Goal: Task Accomplishment & Management: Manage account settings

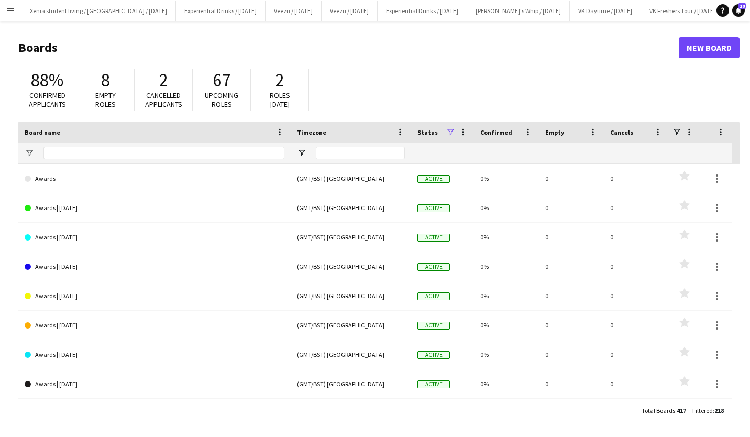
click at [14, 16] on button "Menu" at bounding box center [10, 10] width 21 height 21
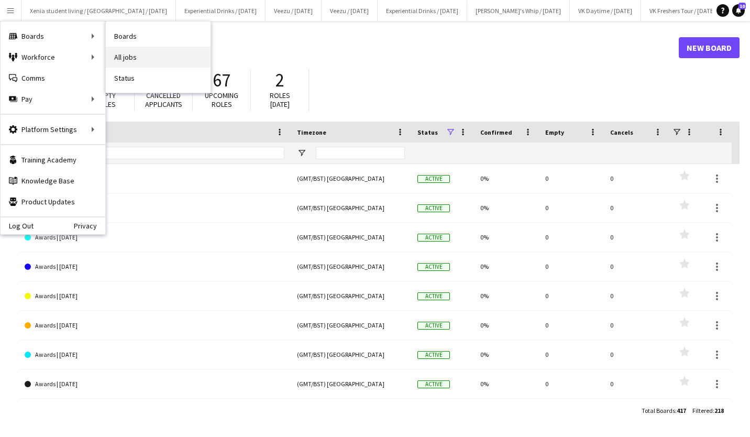
click at [136, 52] on link "All jobs" at bounding box center [158, 57] width 105 height 21
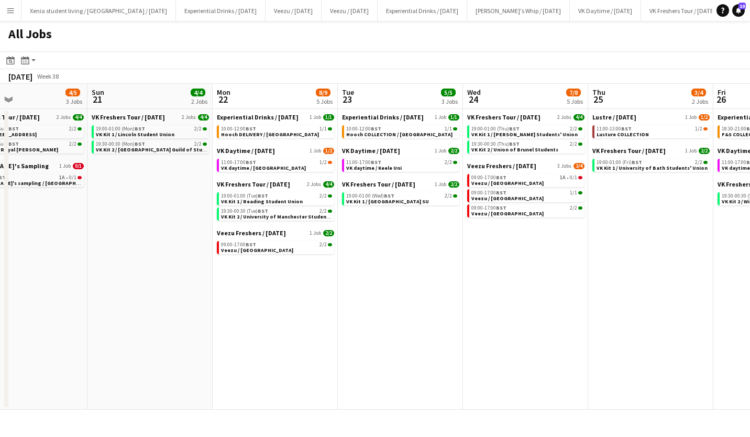
scroll to position [0, 400]
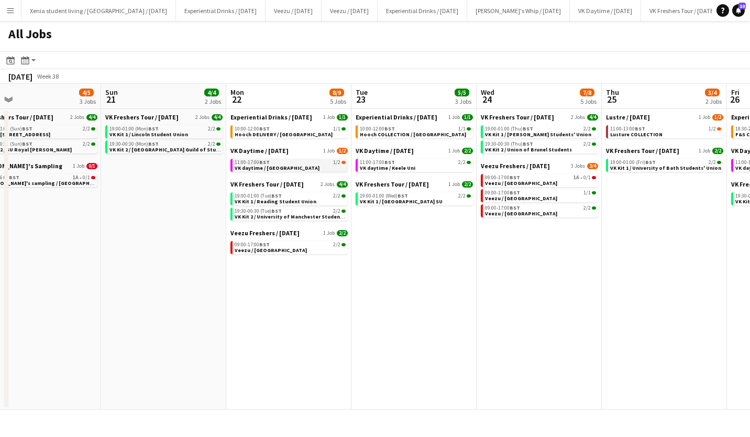
click at [301, 166] on link "11:00-17:00 BST 1/2 VK daytime / Lincoln Uni" at bounding box center [290, 165] width 111 height 12
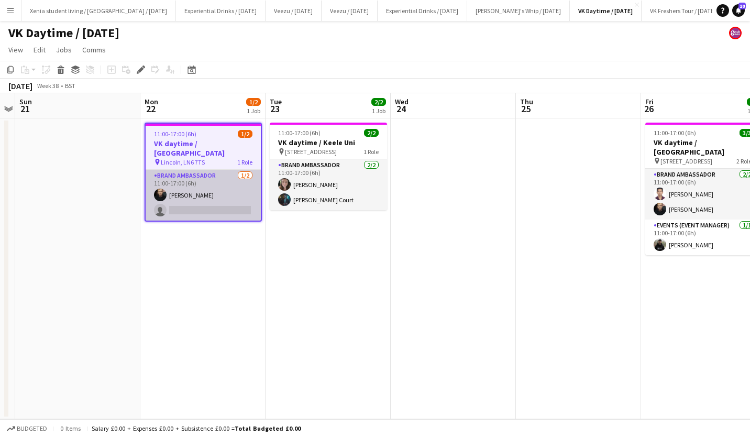
click at [202, 195] on app-card-role "Brand Ambassador [DATE] 11:00-17:00 (6h) [PERSON_NAME] single-neutral-actions" at bounding box center [203, 195] width 115 height 51
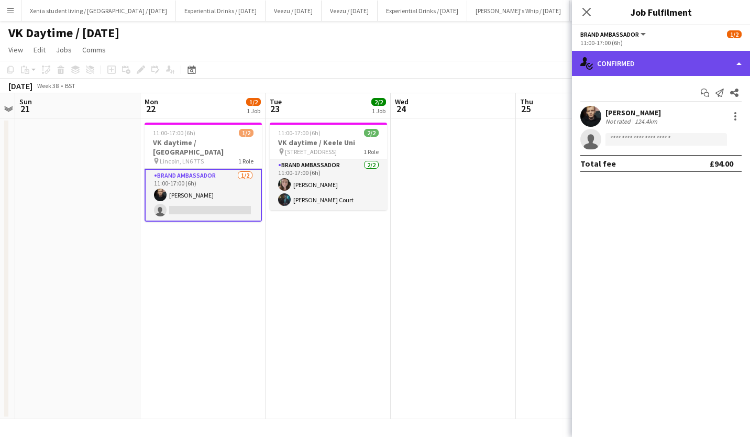
click at [594, 72] on div "single-neutral-actions-check-2 Confirmed" at bounding box center [661, 63] width 178 height 25
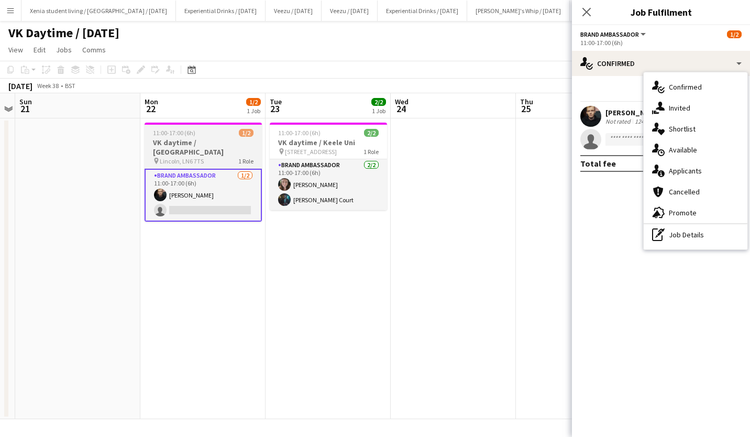
click at [184, 157] on span "Lincoln, LN6 7TS" at bounding box center [182, 161] width 44 height 8
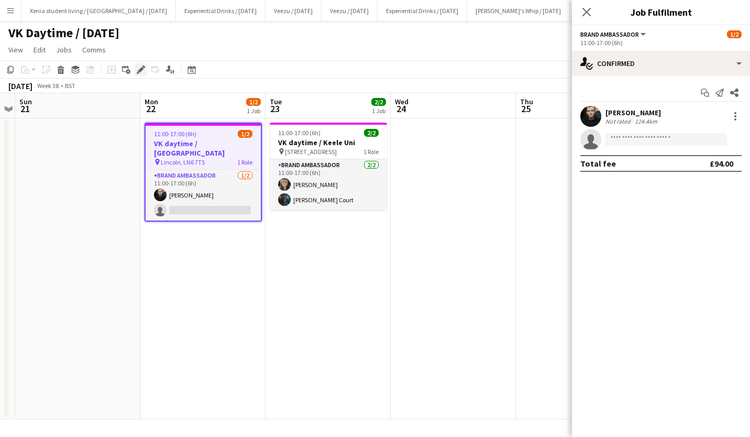
click at [141, 65] on div "Edit" at bounding box center [141, 69] width 13 height 13
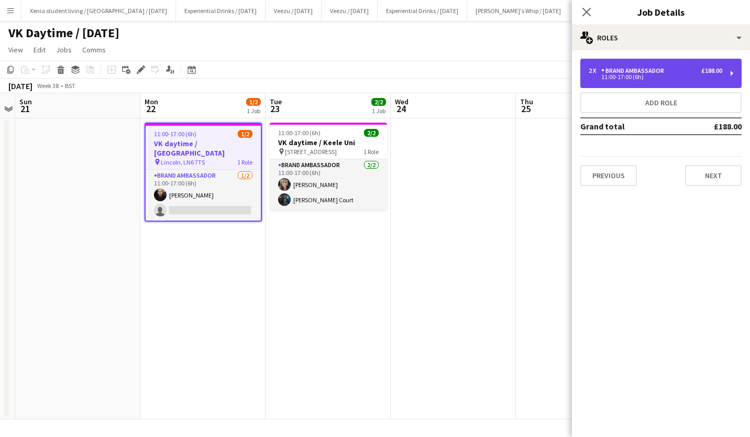
click at [627, 74] on div "11:00-17:00 (6h)" at bounding box center [656, 76] width 134 height 5
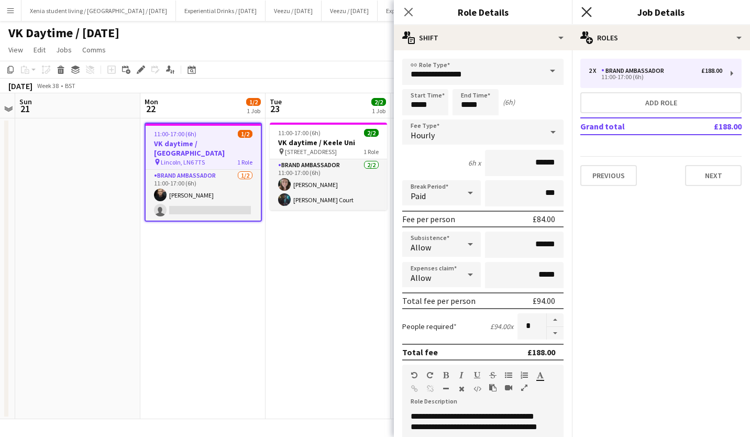
click at [588, 13] on icon at bounding box center [586, 12] width 10 height 10
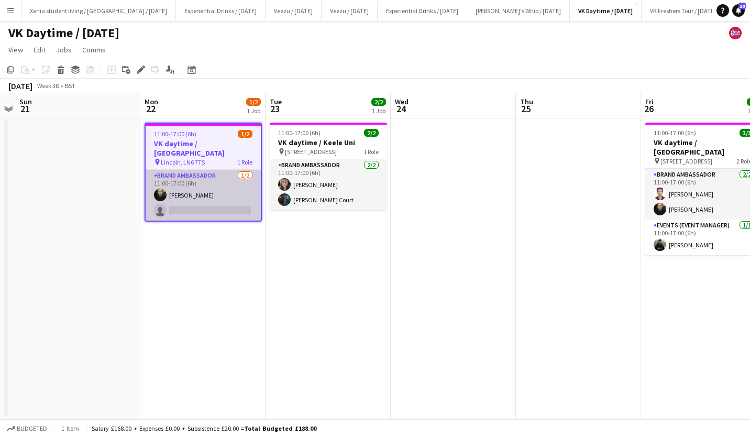
click at [223, 201] on app-card-role "Brand Ambassador 1/2 11:00-17:00 (6h) Calum Barmby single-neutral-actions" at bounding box center [203, 195] width 115 height 51
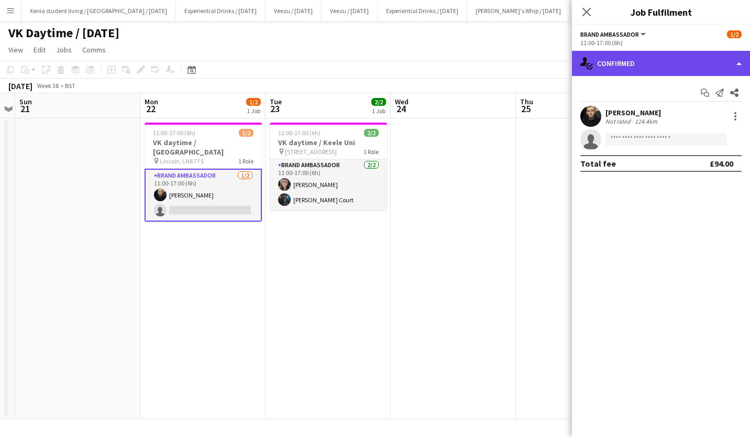
click at [657, 61] on div "single-neutral-actions-check-2 Confirmed" at bounding box center [661, 63] width 178 height 25
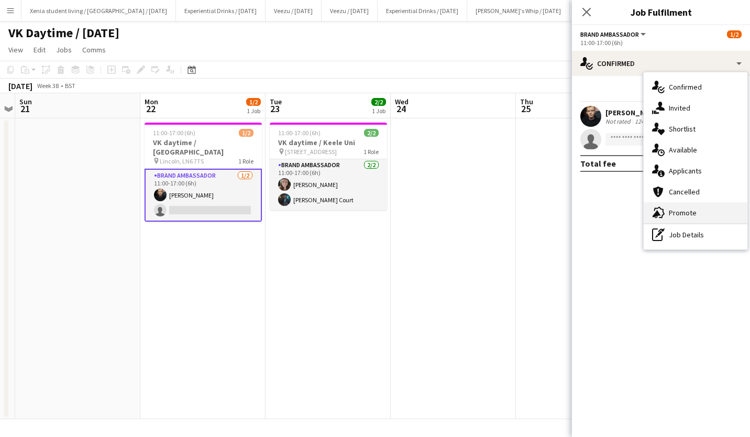
click at [688, 209] on span "Promote" at bounding box center [683, 212] width 28 height 9
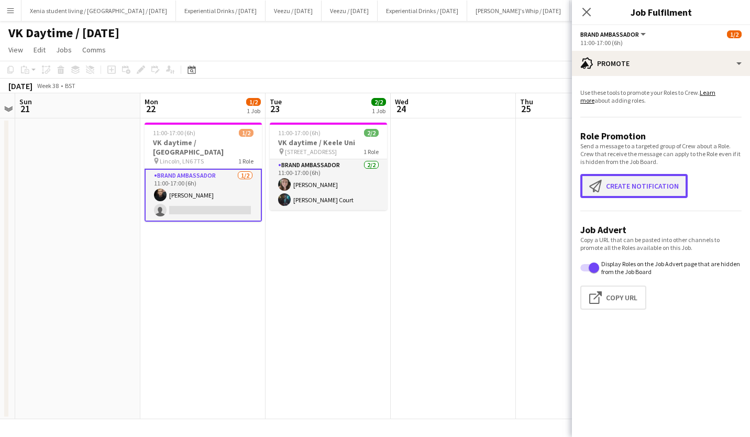
click at [648, 186] on button "Create notification Create notification" at bounding box center [633, 186] width 107 height 24
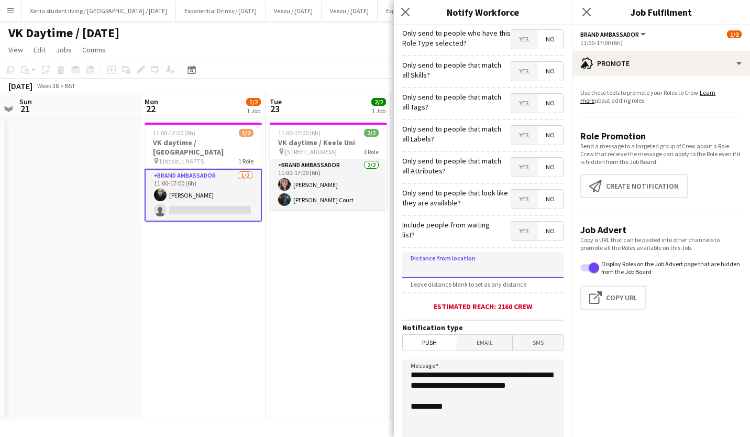
click at [495, 261] on input at bounding box center [482, 265] width 161 height 26
type input "****"
type input "*****"
click at [586, 10] on icon "Close pop-in" at bounding box center [586, 12] width 10 height 10
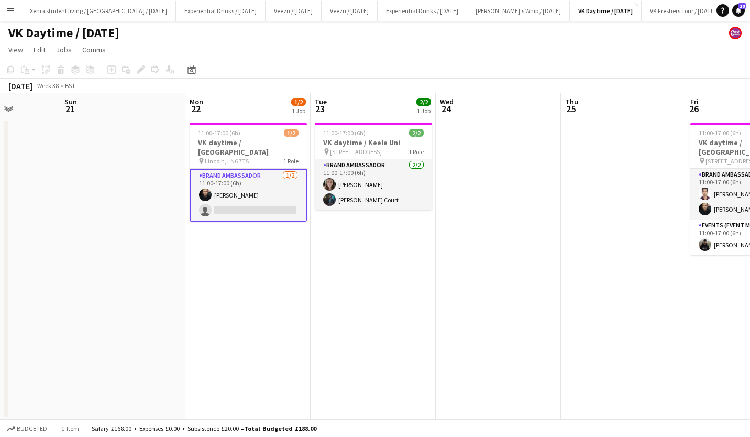
scroll to position [0, 308]
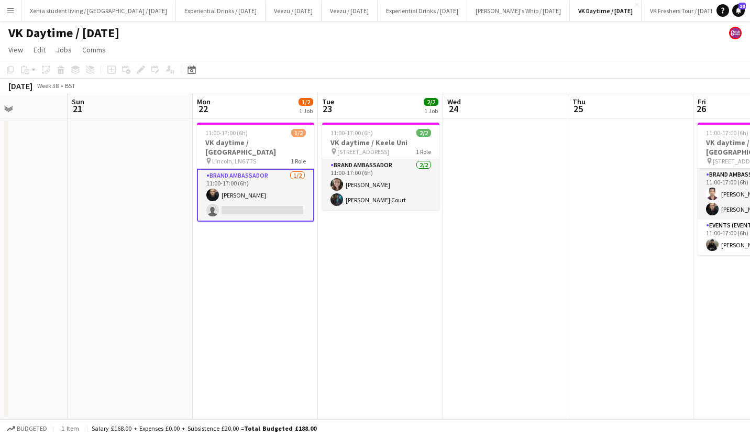
click at [246, 202] on app-card-role "Brand Ambassador 1/2 11:00-17:00 (6h) Calum Barmby single-neutral-actions" at bounding box center [255, 195] width 117 height 53
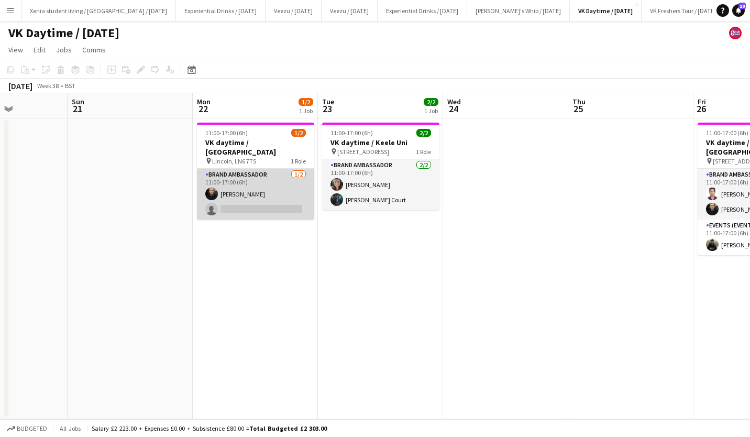
click at [255, 201] on app-card-role "Brand Ambassador 1/2 11:00-17:00 (6h) Calum Barmby single-neutral-actions" at bounding box center [255, 194] width 117 height 51
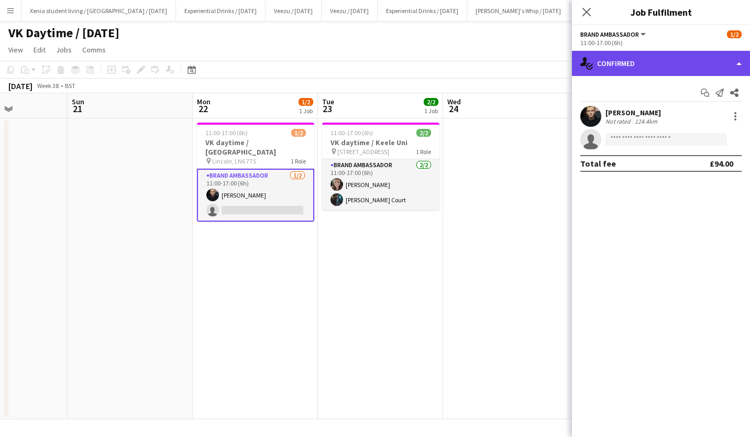
click at [655, 51] on div "single-neutral-actions-check-2 Confirmed" at bounding box center [661, 63] width 178 height 25
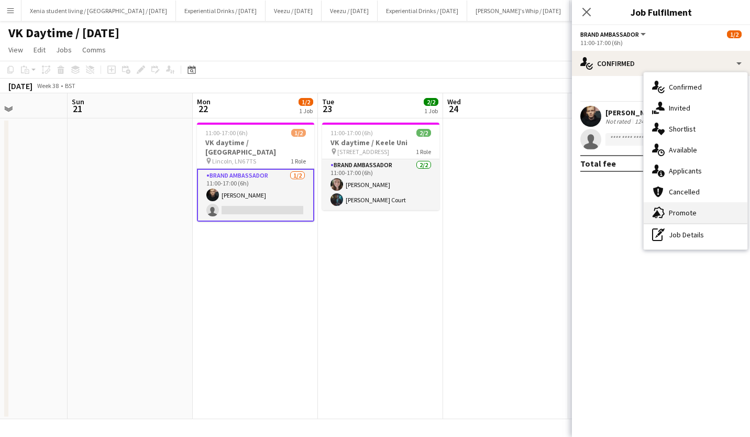
click at [696, 202] on div "advertising-megaphone Promote" at bounding box center [696, 212] width 104 height 21
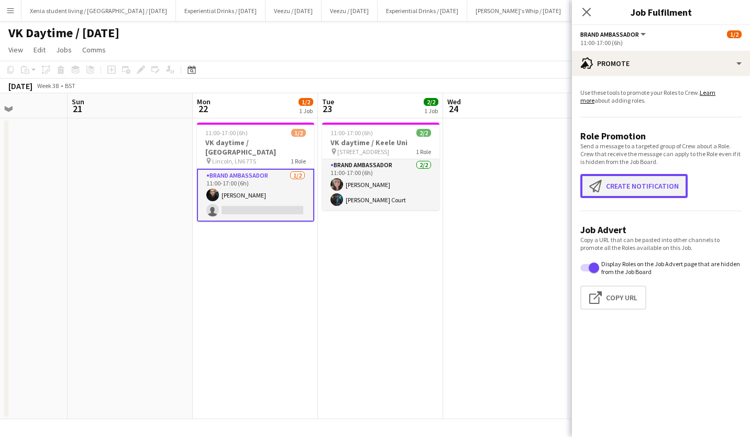
click at [645, 186] on button "Create notification Create notification" at bounding box center [633, 186] width 107 height 24
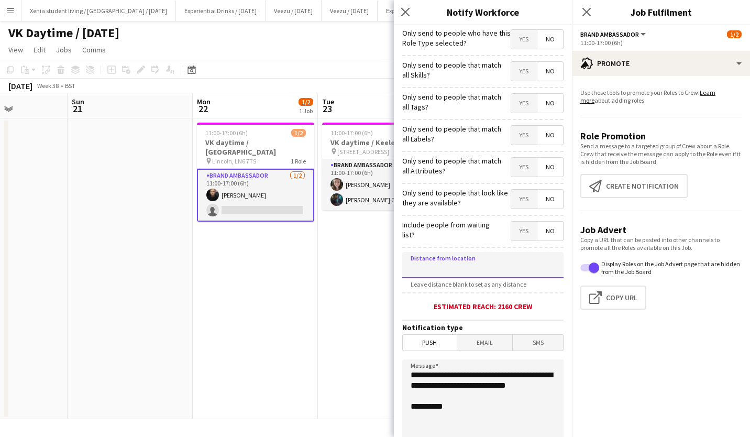
click at [489, 264] on input at bounding box center [482, 265] width 161 height 26
type input "****"
type input "*****"
click at [532, 338] on span "SMS" at bounding box center [538, 343] width 50 height 16
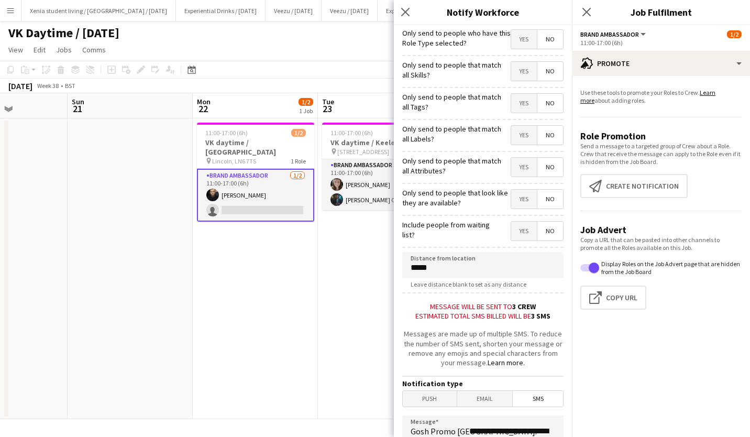
scroll to position [164, 0]
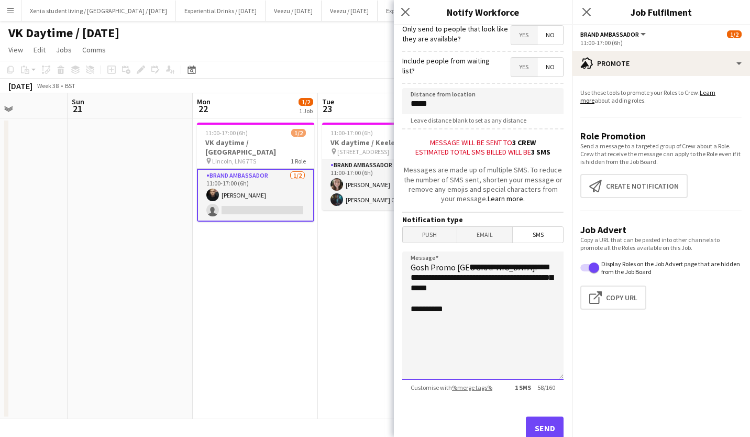
click at [469, 267] on textarea "**********" at bounding box center [482, 315] width 161 height 128
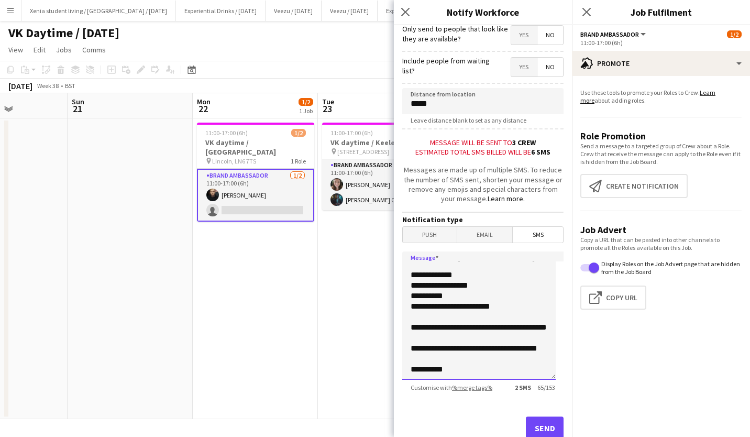
scroll to position [76, 0]
type textarea "**********"
click at [538, 430] on button "Send" at bounding box center [545, 427] width 38 height 23
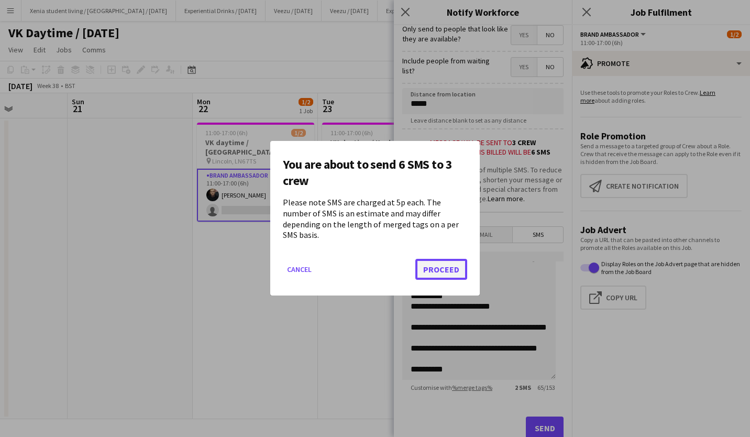
click at [456, 262] on button "Proceed" at bounding box center [441, 269] width 52 height 21
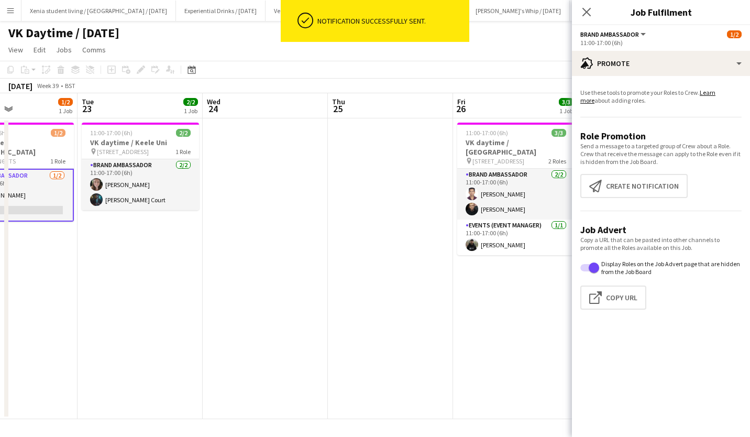
scroll to position [0, 305]
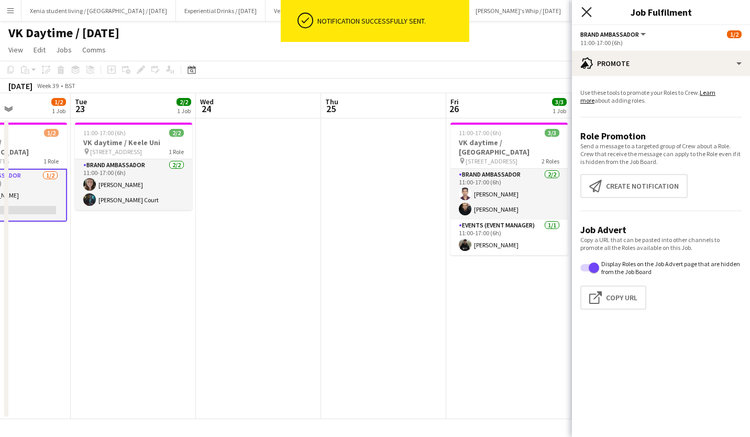
click at [585, 17] on icon "Close pop-in" at bounding box center [586, 12] width 10 height 10
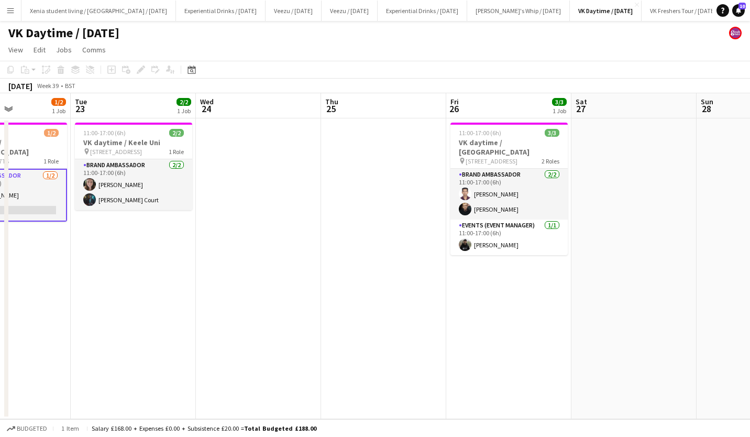
click at [14, 18] on button "Menu" at bounding box center [10, 10] width 21 height 21
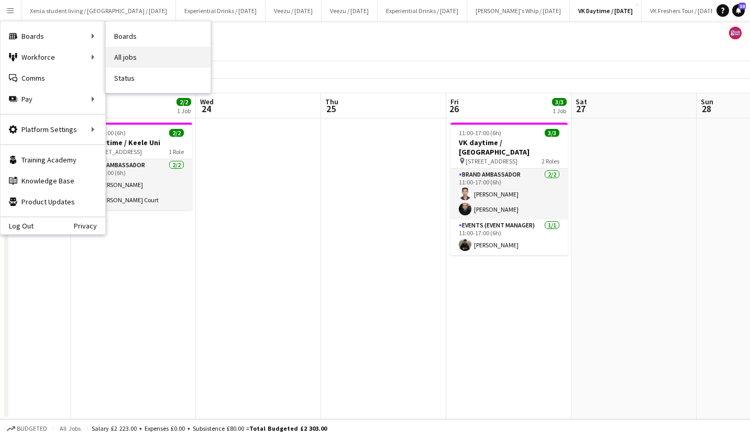
click at [161, 52] on link "All jobs" at bounding box center [158, 57] width 105 height 21
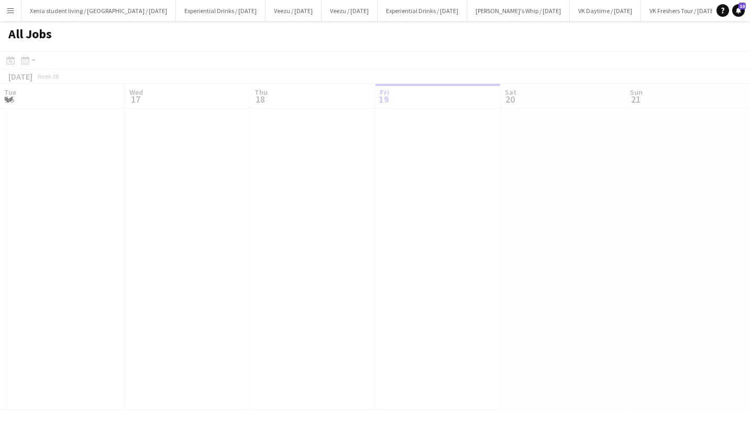
scroll to position [0, 250]
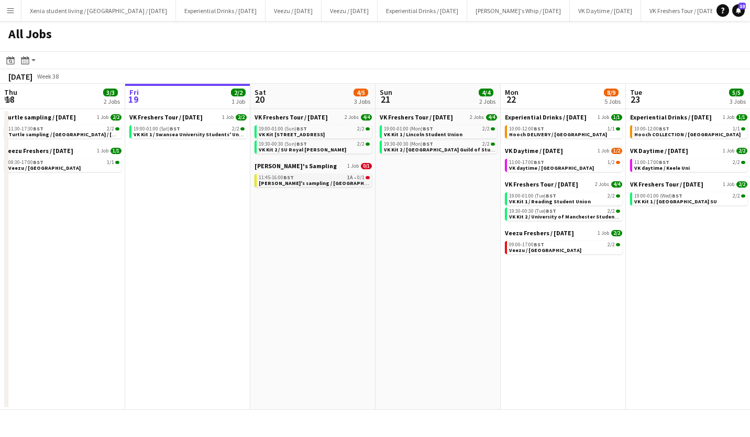
click at [315, 180] on span "Yaya's sampling / Glasgow" at bounding box center [322, 183] width 127 height 7
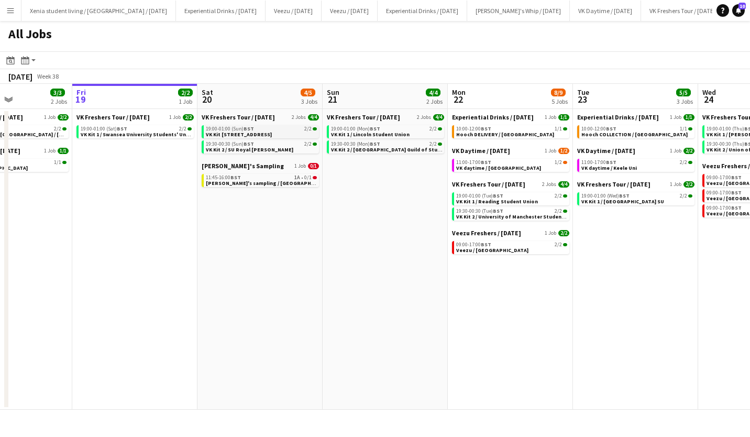
click at [272, 132] on span "VK Kit 1 / University Square, Leeds, LS2 9JT" at bounding box center [239, 134] width 66 height 7
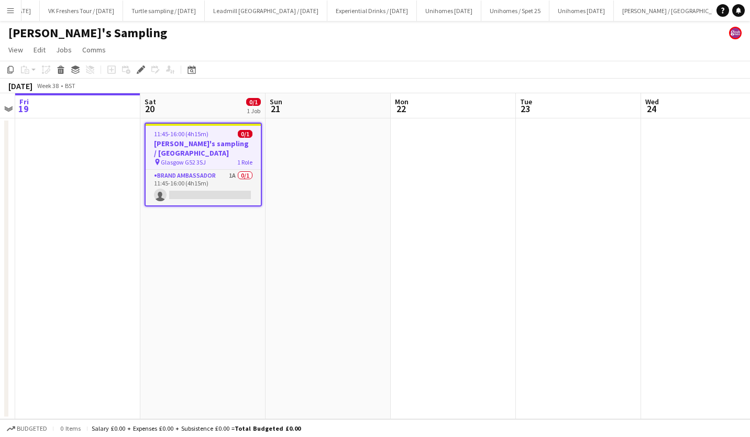
scroll to position [0, 971]
click at [197, 140] on h3 "[PERSON_NAME]'s sampling / [GEOGRAPHIC_DATA]" at bounding box center [203, 148] width 115 height 19
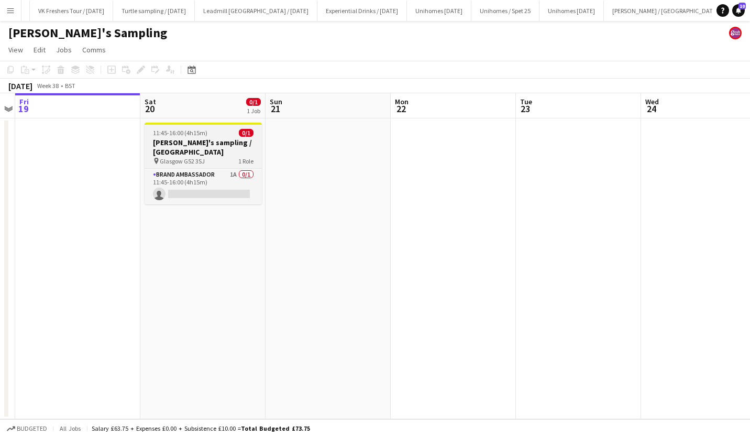
click at [184, 146] on h3 "[PERSON_NAME]'s sampling / [GEOGRAPHIC_DATA]" at bounding box center [203, 147] width 117 height 19
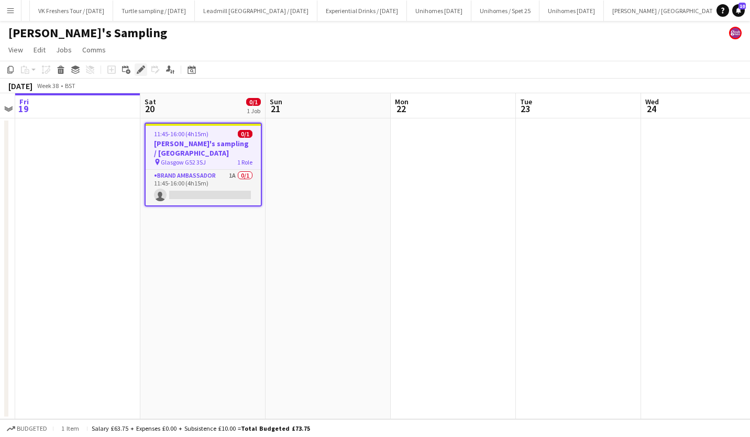
click at [141, 67] on icon "Edit" at bounding box center [141, 69] width 8 height 8
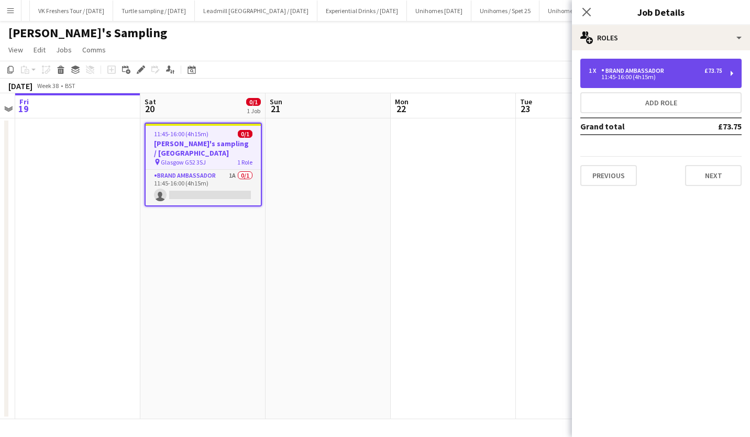
click at [632, 67] on div "Brand Ambassador" at bounding box center [634, 70] width 67 height 7
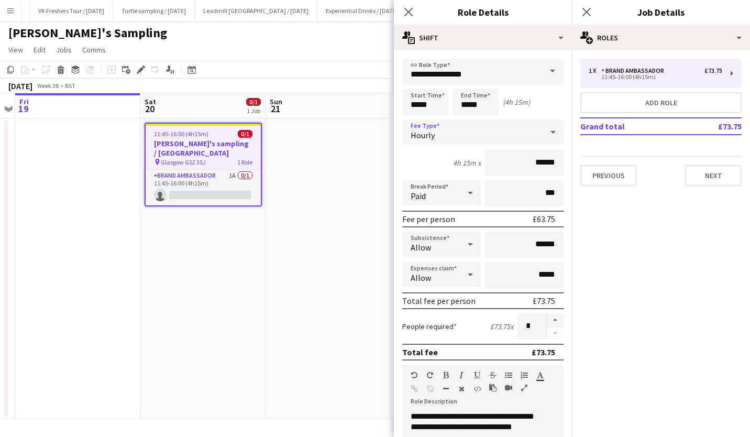
click at [547, 131] on icon at bounding box center [553, 131] width 13 height 21
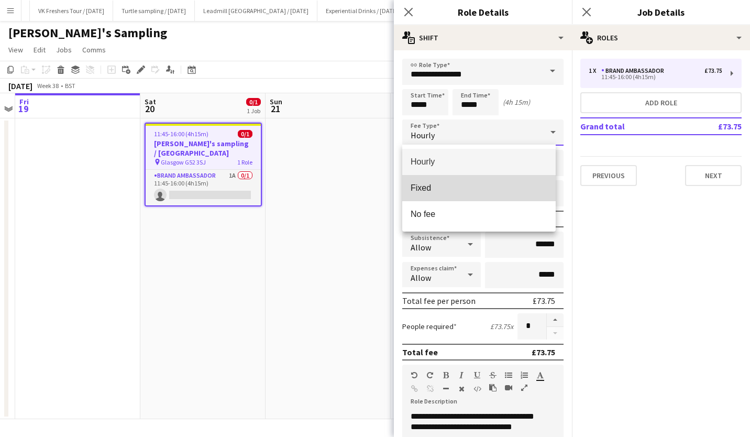
click at [511, 184] on span "Fixed" at bounding box center [479, 188] width 137 height 10
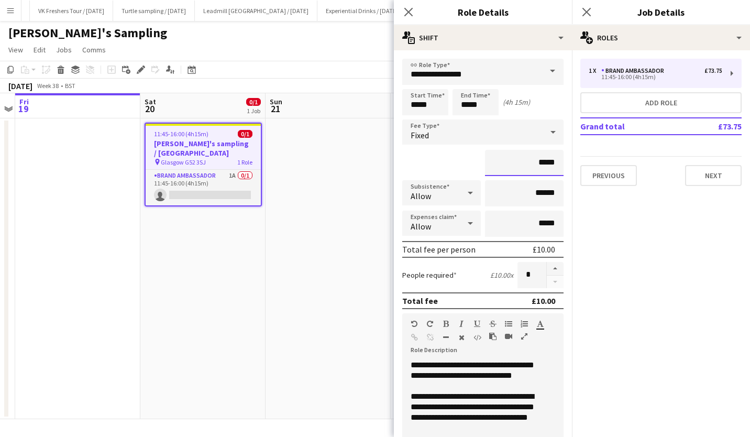
click at [532, 168] on input "*****" at bounding box center [524, 163] width 79 height 26
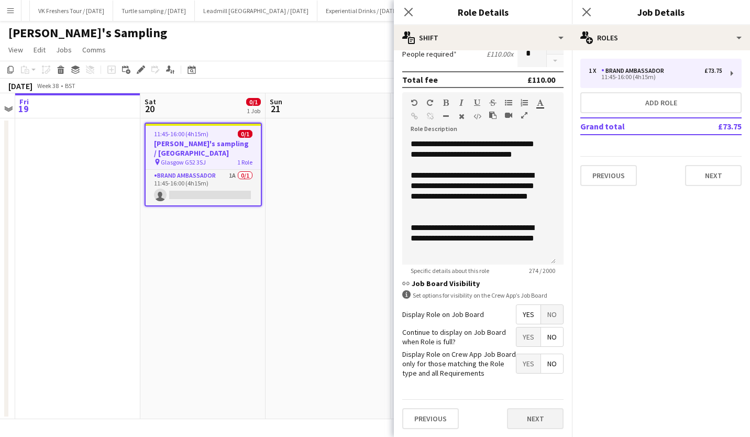
type input "*******"
click at [532, 414] on button "Next" at bounding box center [535, 418] width 57 height 21
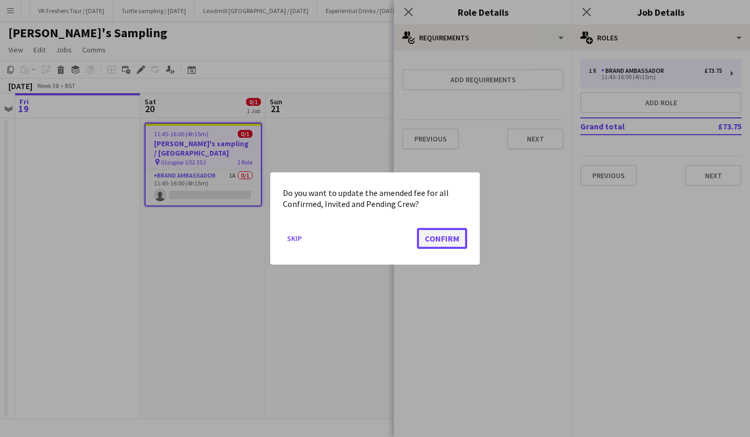
click at [458, 229] on button "Confirm" at bounding box center [442, 238] width 50 height 21
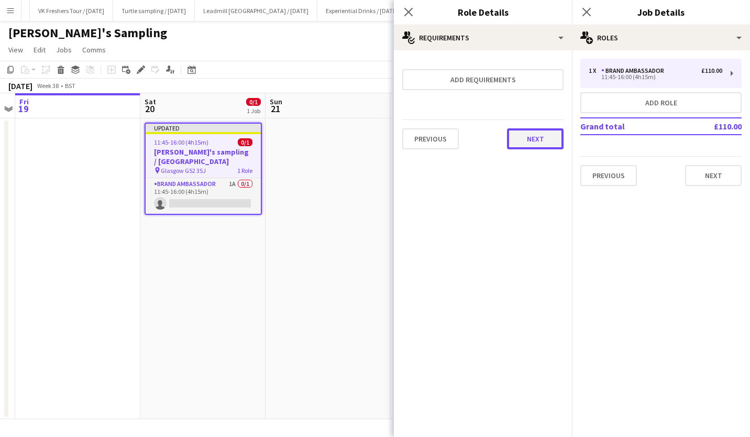
click at [550, 146] on button "Next" at bounding box center [535, 138] width 57 height 21
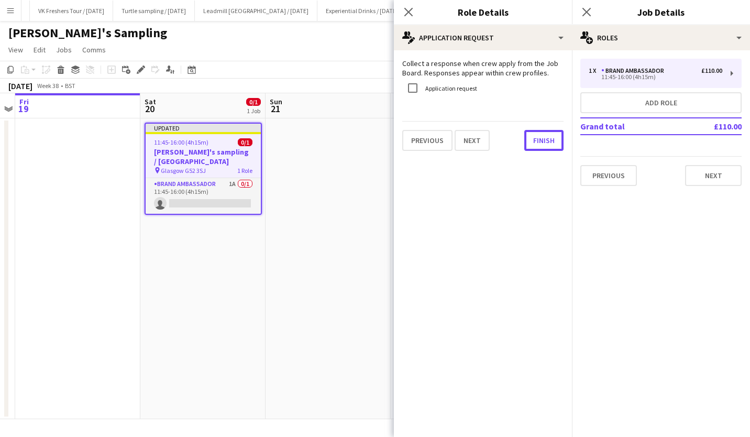
click at [550, 146] on button "Finish" at bounding box center [543, 140] width 39 height 21
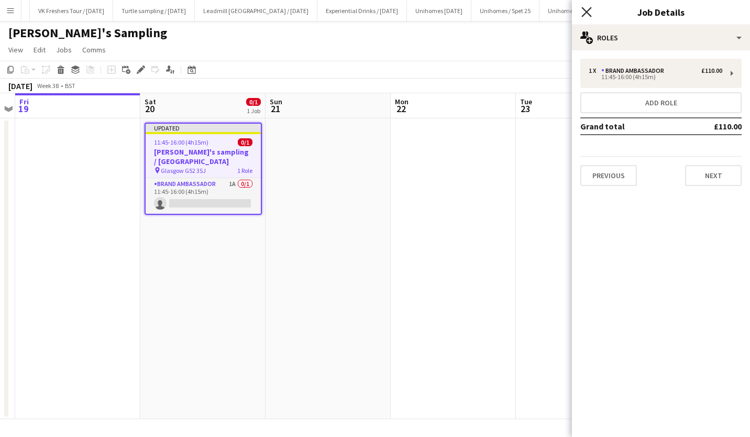
click at [589, 14] on icon at bounding box center [586, 12] width 10 height 10
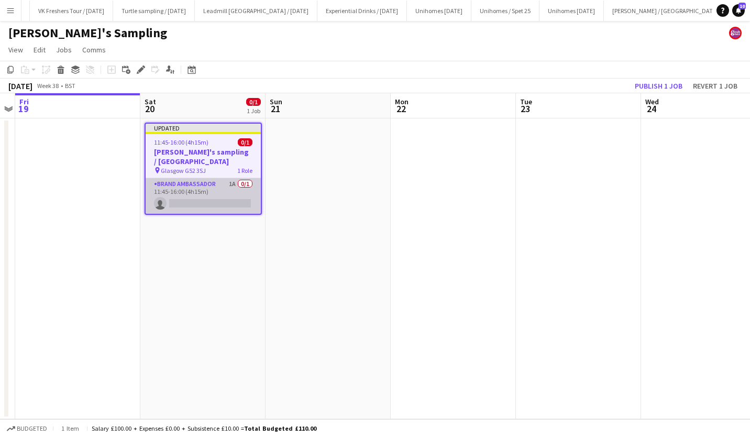
click at [190, 190] on app-card-role "Brand Ambassador 1A 0/1 11:45-16:00 (4h15m) single-neutral-actions" at bounding box center [203, 196] width 115 height 36
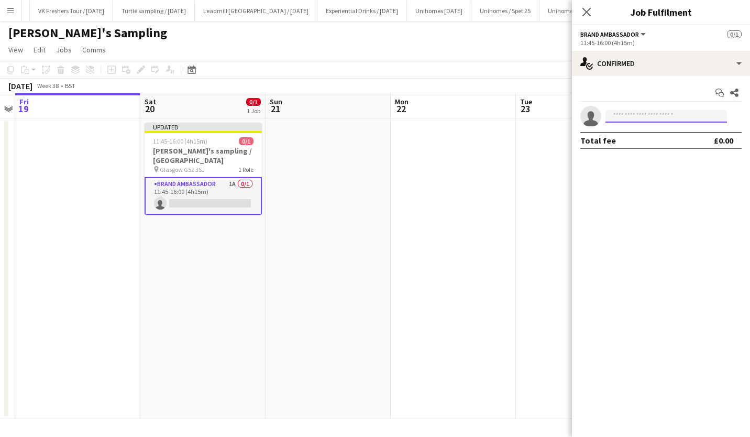
click at [642, 110] on input at bounding box center [665, 116] width 121 height 13
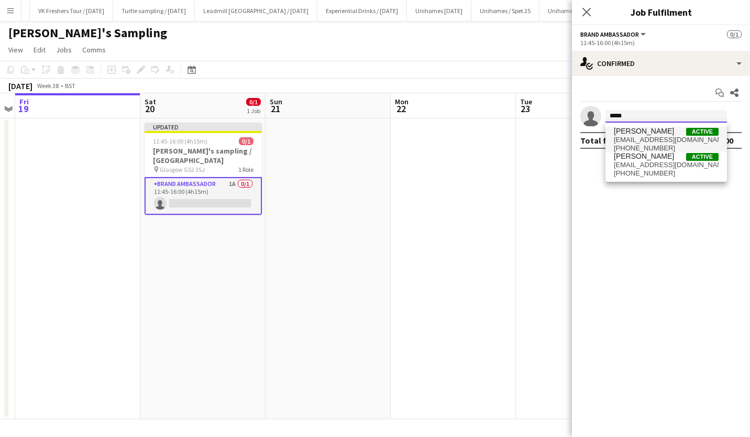
type input "*****"
click at [666, 132] on span "Naina Bhardwaj Active" at bounding box center [666, 131] width 105 height 9
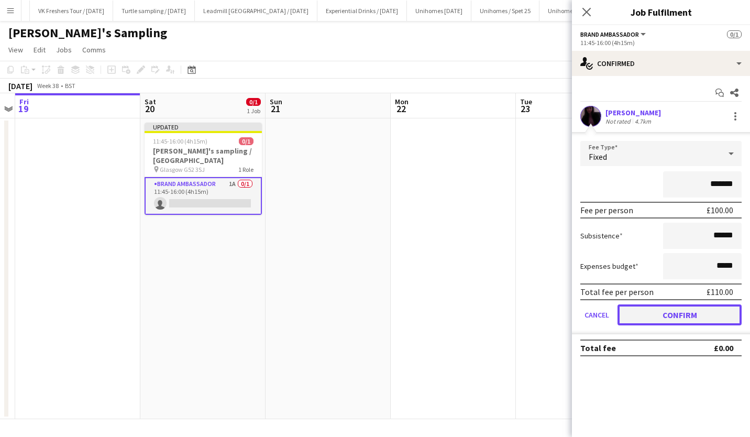
click at [684, 316] on button "Confirm" at bounding box center [679, 314] width 124 height 21
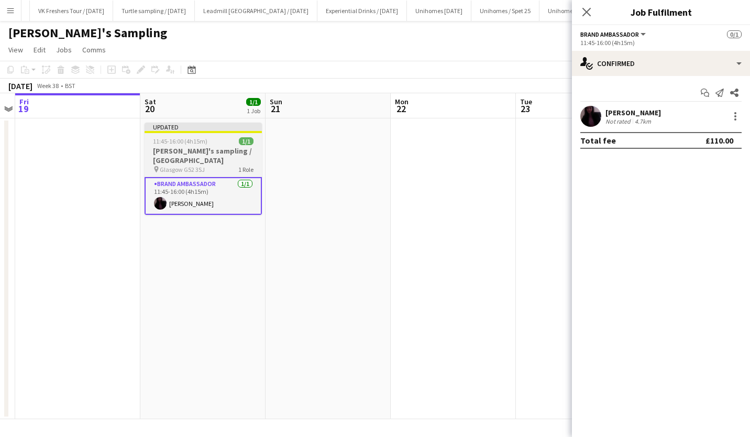
click at [203, 145] on app-job-card "Updated 11:45-16:00 (4h15m) 1/1 Yaya's sampling / Glasgow pin Glasgow G52 3SJ 1…" at bounding box center [203, 169] width 117 height 92
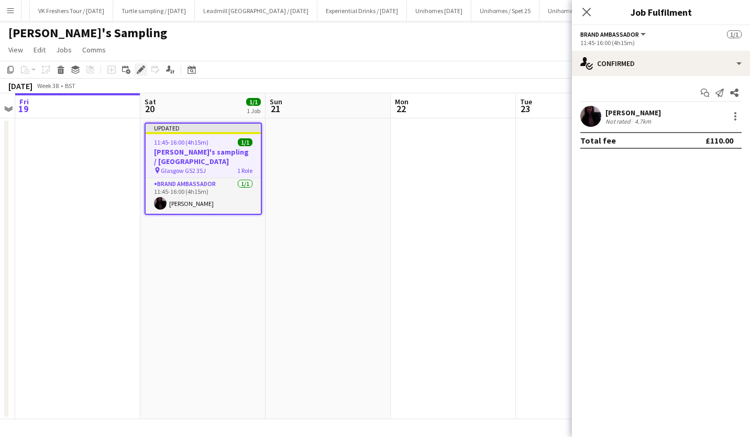
click at [142, 68] on icon at bounding box center [141, 70] width 6 height 6
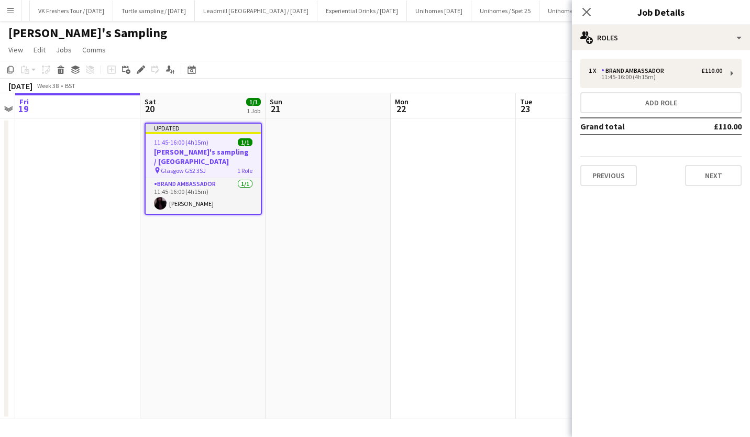
click at [643, 56] on div "1 x Brand Ambassador £110.00 11:45-16:00 (4h15m) Add role Grand total £110.00 P…" at bounding box center [661, 122] width 178 height 144
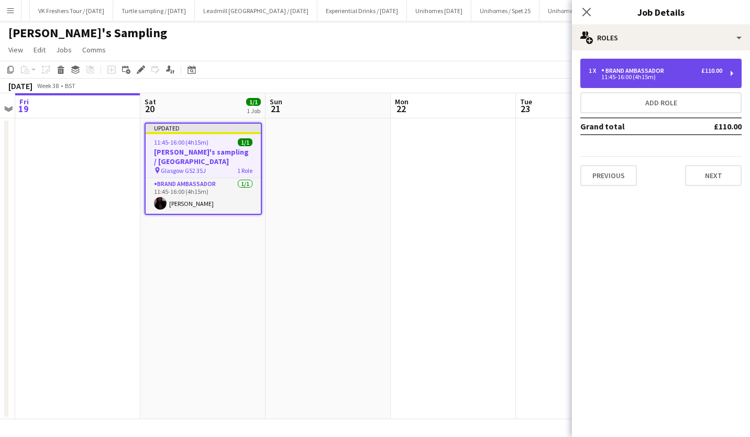
click at [654, 67] on div "Brand Ambassador" at bounding box center [634, 70] width 67 height 7
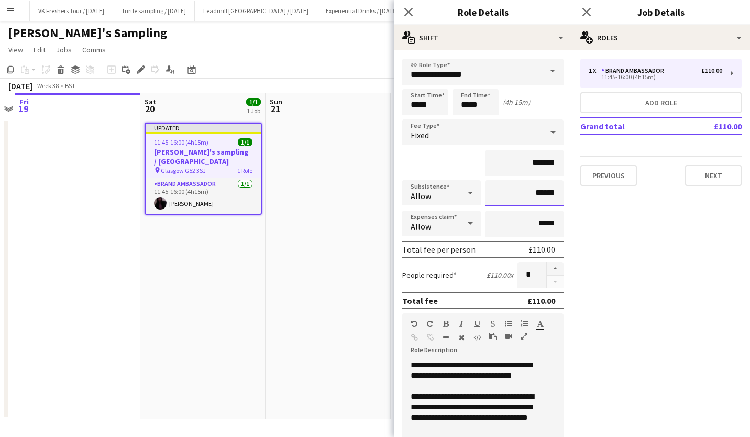
click at [533, 195] on input "******" at bounding box center [524, 193] width 79 height 26
type input "*****"
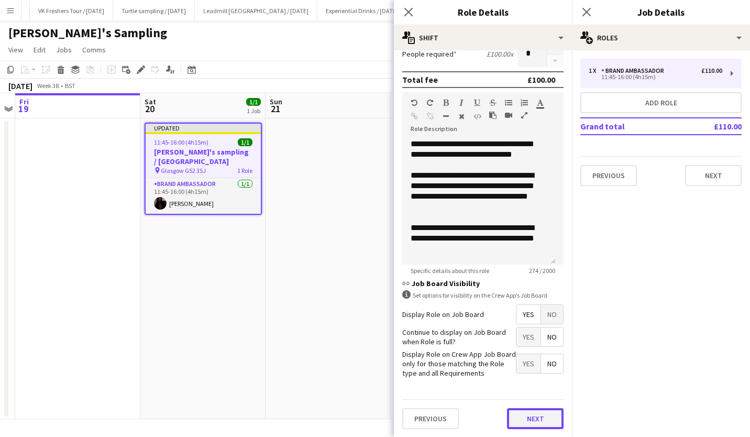
click at [530, 418] on button "Next" at bounding box center [535, 418] width 57 height 21
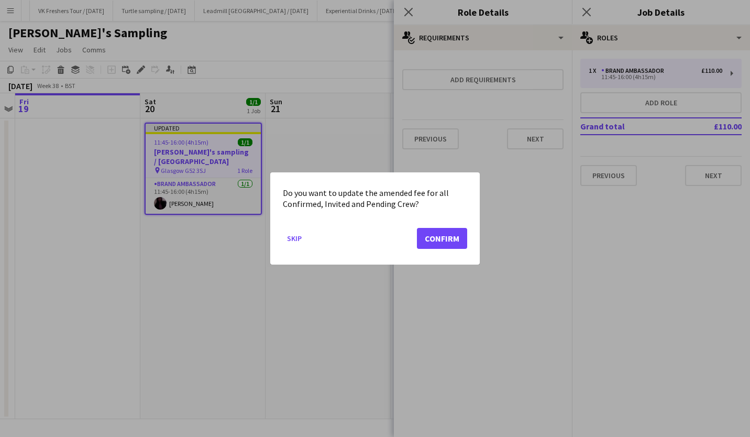
scroll to position [0, 0]
click at [449, 244] on button "Confirm" at bounding box center [442, 238] width 50 height 21
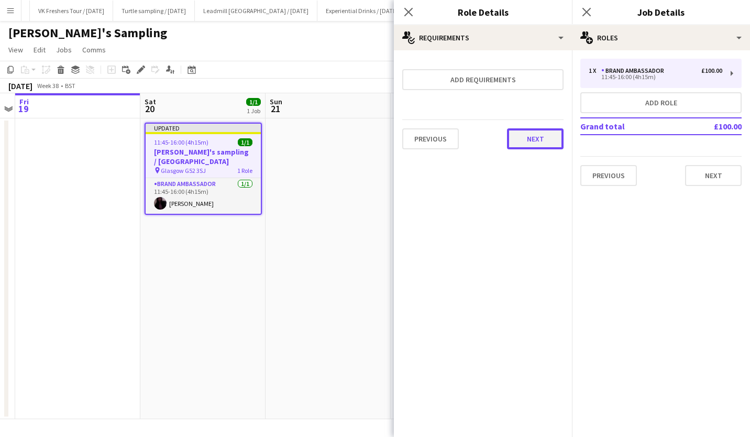
click at [549, 136] on button "Next" at bounding box center [535, 138] width 57 height 21
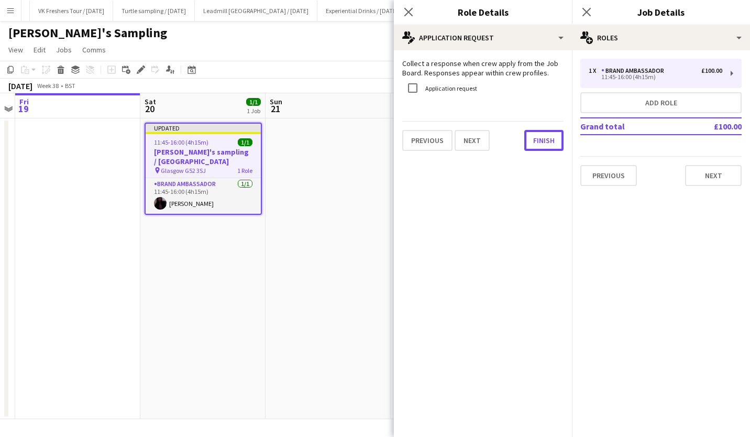
click at [549, 136] on button "Finish" at bounding box center [543, 140] width 39 height 21
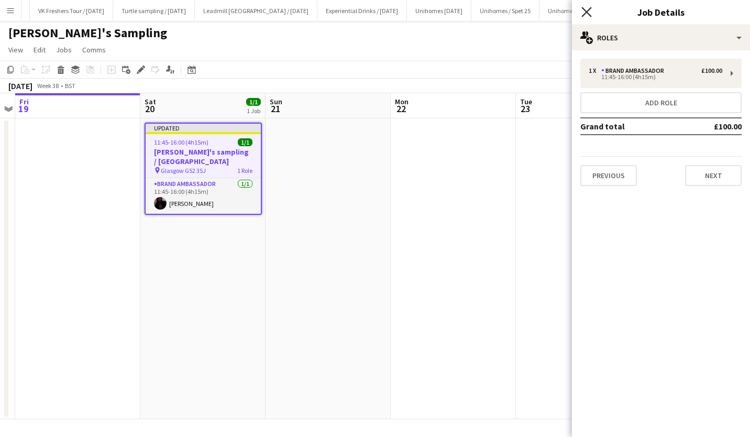
click at [588, 10] on icon at bounding box center [586, 12] width 10 height 10
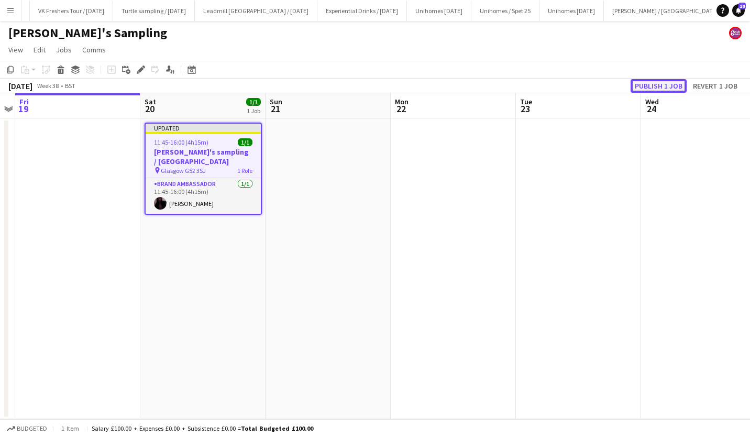
click at [655, 86] on button "Publish 1 job" at bounding box center [659, 86] width 56 height 14
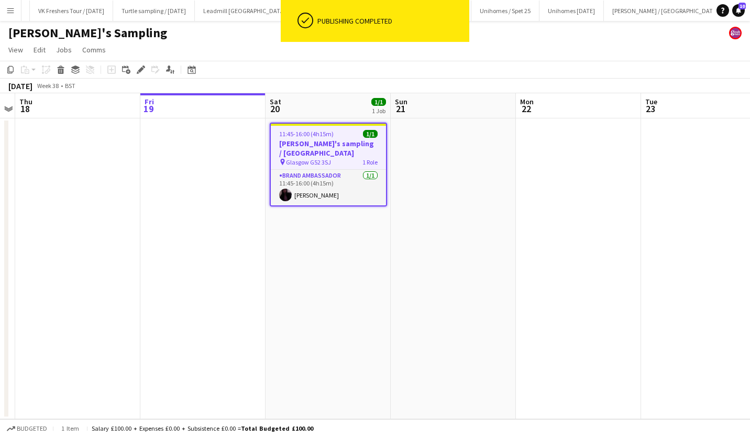
scroll to position [0, 316]
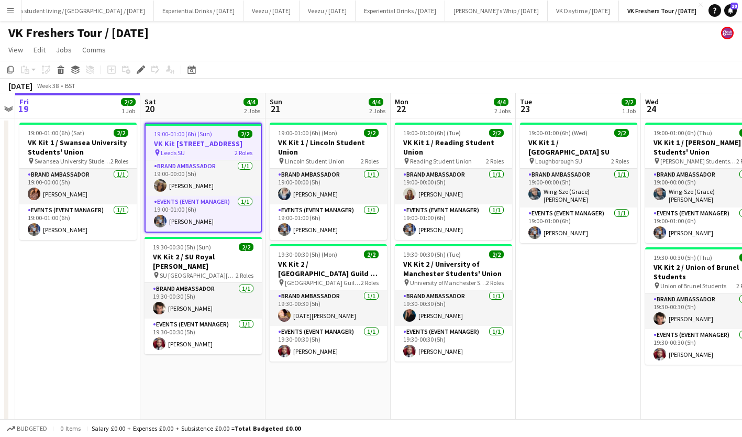
click at [194, 137] on span "19:00-01:00 (6h) (Sun)" at bounding box center [183, 134] width 58 height 8
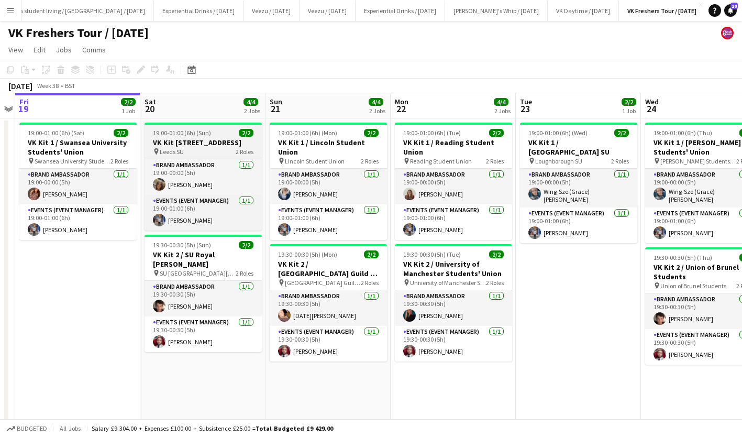
click at [194, 137] on app-job-card "19:00-01:00 (6h) (Sun) 2/2 VK Kit 1 / University Square, Leeds, LS2 9JT pin Lee…" at bounding box center [203, 177] width 117 height 108
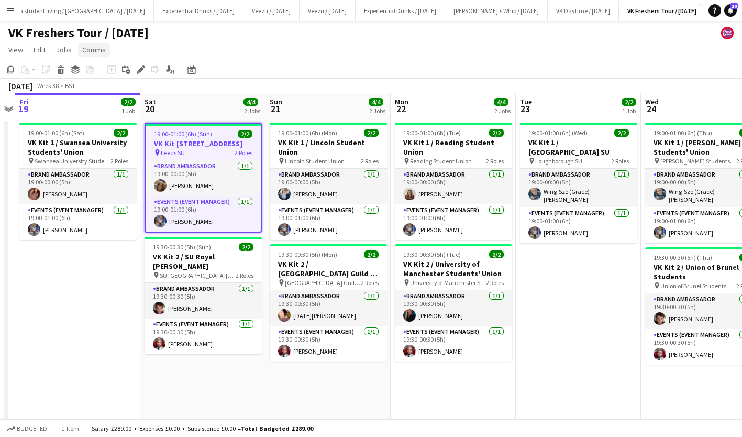
click at [96, 50] on span "Comms" at bounding box center [94, 49] width 24 height 9
click at [132, 79] on link "Notify confirmed crew" at bounding box center [121, 72] width 87 height 22
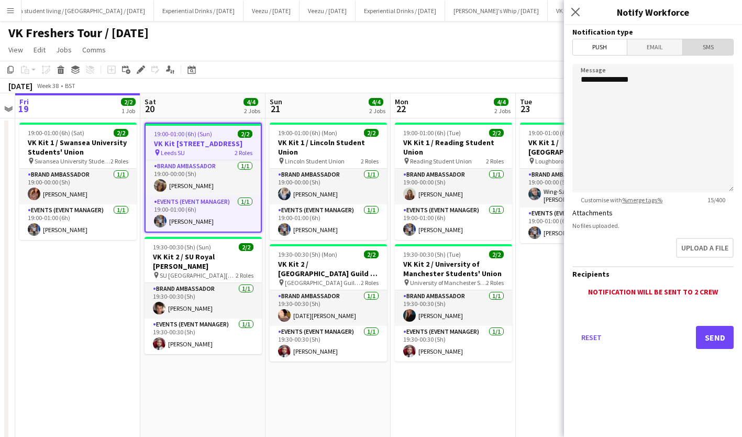
click at [717, 50] on span "SMS" at bounding box center [708, 47] width 50 height 16
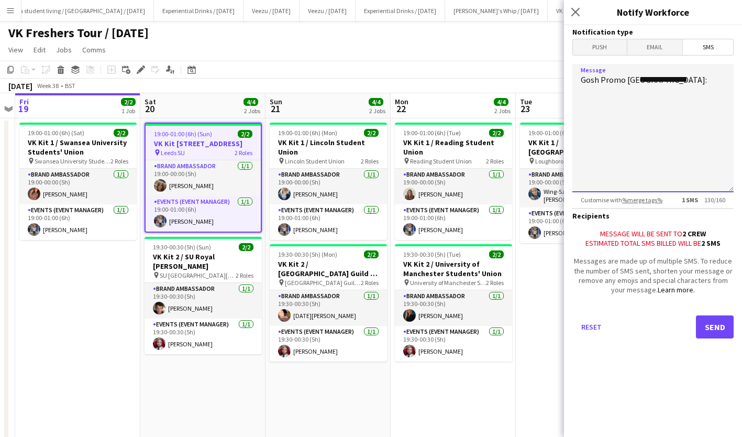
click at [643, 84] on textarea "**********" at bounding box center [652, 128] width 161 height 128
type textarea "**********"
drag, startPoint x: 641, startPoint y: 81, endPoint x: 707, endPoint y: 79, distance: 66.0
click at [707, 79] on textarea "**********" at bounding box center [652, 128] width 161 height 128
click at [654, 102] on textarea "Message" at bounding box center [652, 128] width 161 height 128
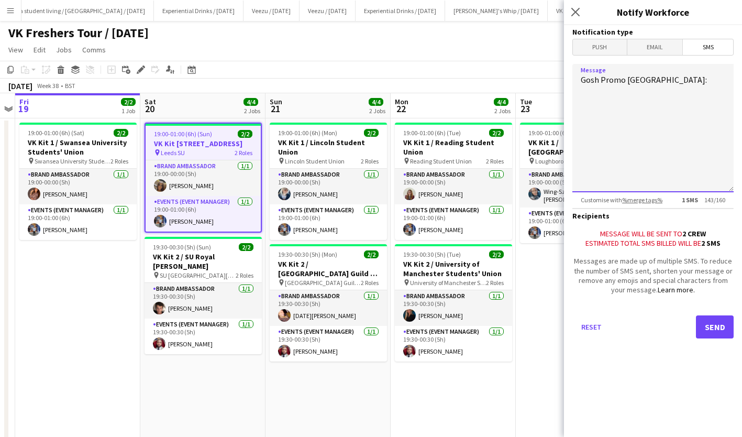
paste textarea "**********"
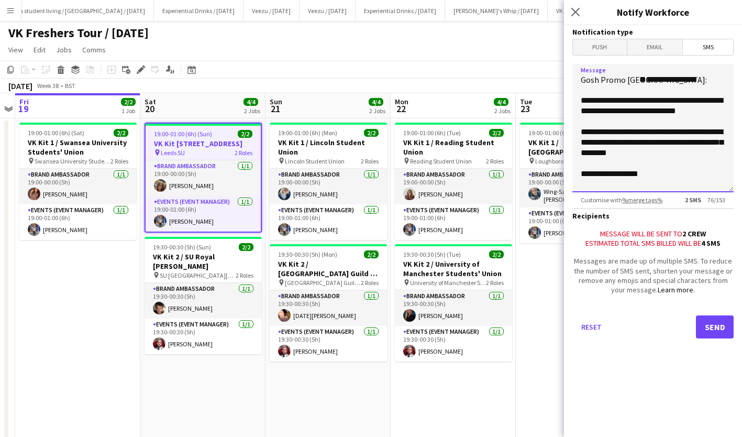
scroll to position [13, 0]
type textarea "**********"
click at [718, 325] on button "Send" at bounding box center [715, 326] width 38 height 23
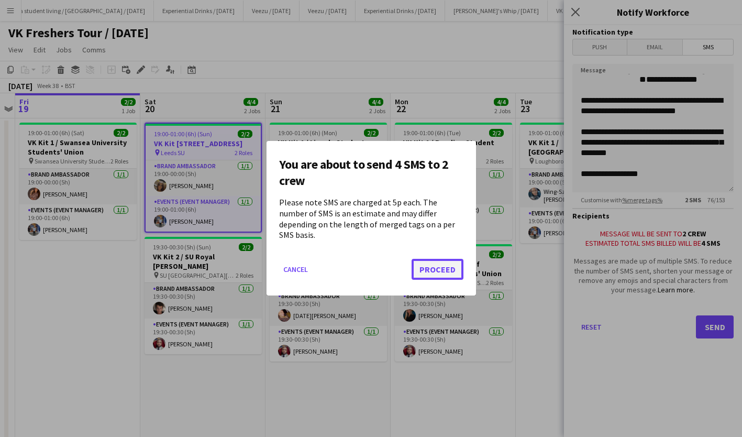
click at [448, 266] on button "Proceed" at bounding box center [438, 269] width 52 height 21
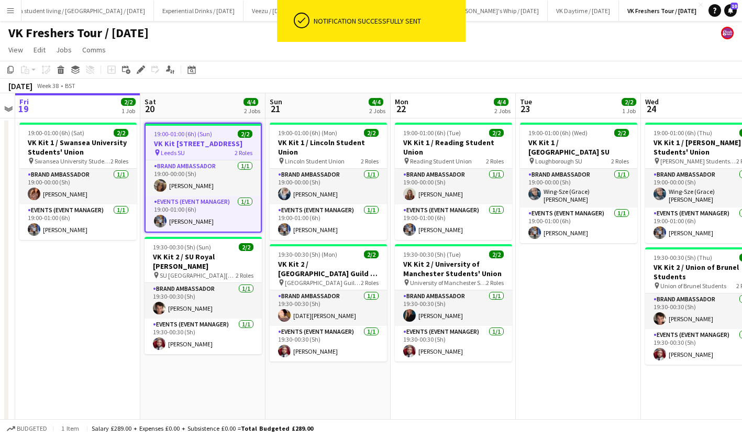
click at [202, 143] on h3 "VK Kit [STREET_ADDRESS]" at bounding box center [203, 143] width 115 height 9
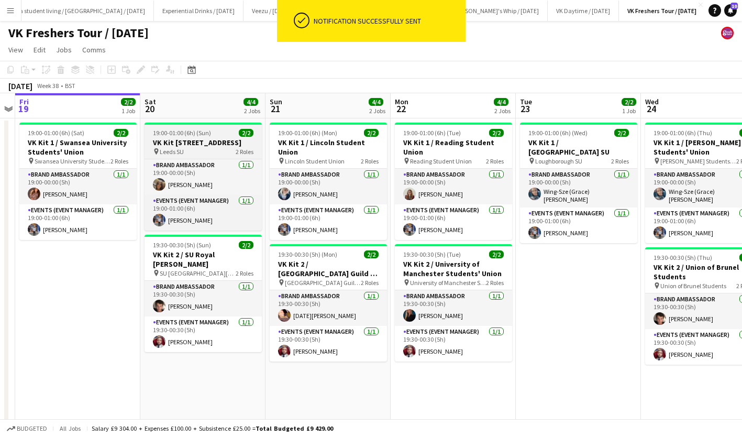
click at [202, 143] on h3 "VK Kit [STREET_ADDRESS]" at bounding box center [203, 142] width 117 height 9
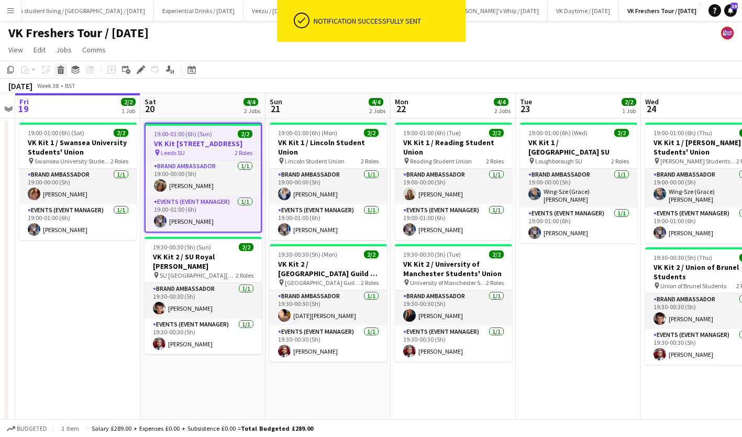
click at [63, 71] on icon at bounding box center [61, 71] width 6 height 5
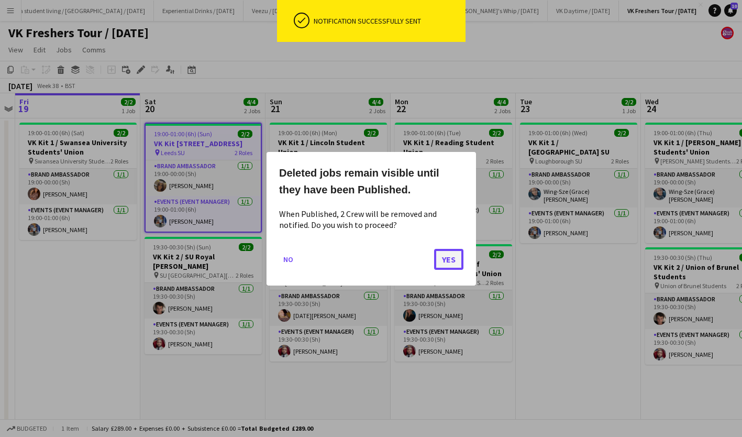
click at [450, 255] on button "Yes" at bounding box center [448, 258] width 29 height 21
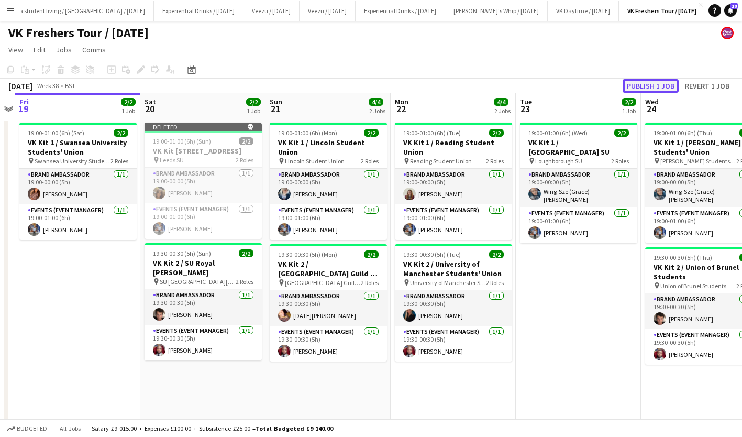
click at [632, 81] on button "Publish 1 job" at bounding box center [651, 86] width 56 height 14
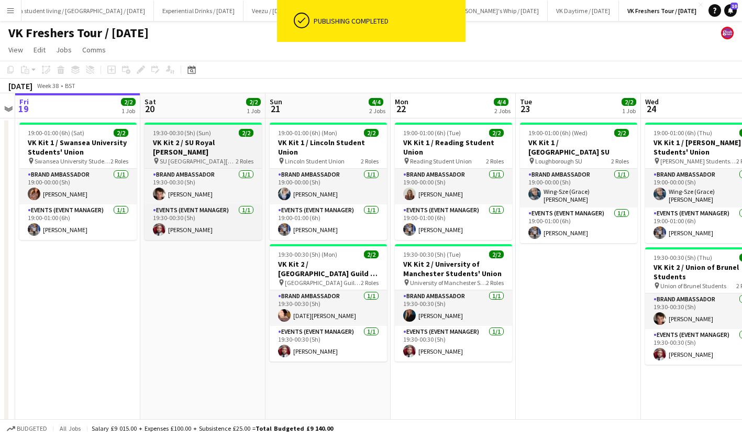
click at [199, 146] on h3 "VK Kit 2 / SU Royal [PERSON_NAME]" at bounding box center [203, 147] width 117 height 19
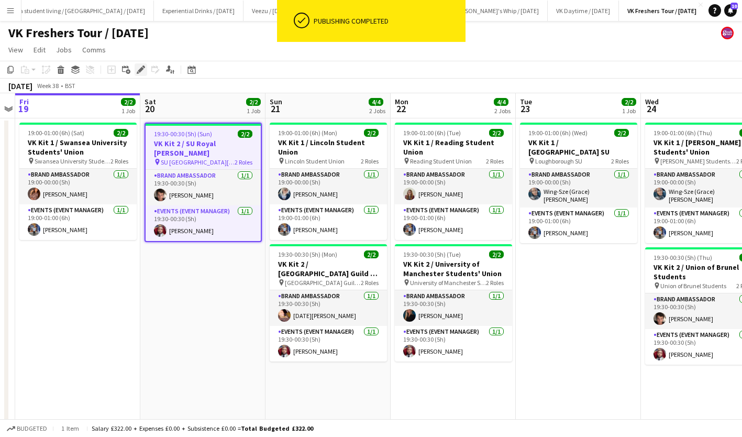
click at [141, 74] on div "Edit" at bounding box center [141, 69] width 13 height 13
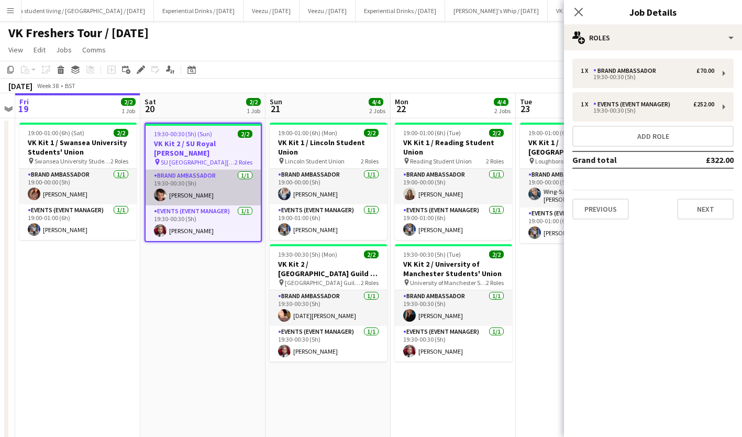
click at [174, 183] on app-card-role "Brand Ambassador 1/1 19:30-00:30 (5h) Sebastian Hill" at bounding box center [203, 188] width 115 height 36
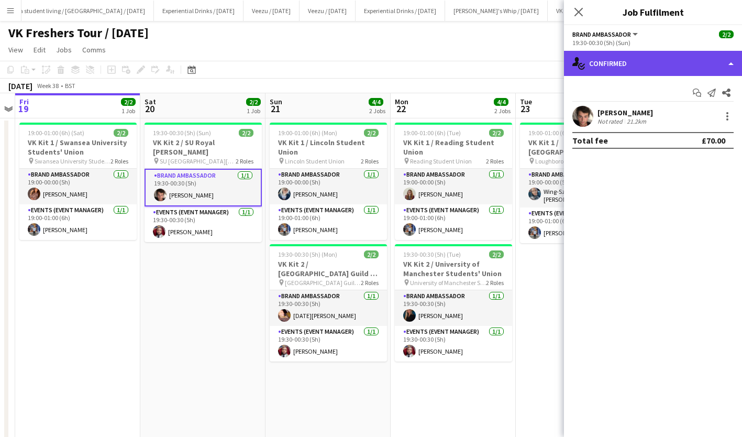
click at [649, 69] on div "single-neutral-actions-check-2 Confirmed" at bounding box center [653, 63] width 178 height 25
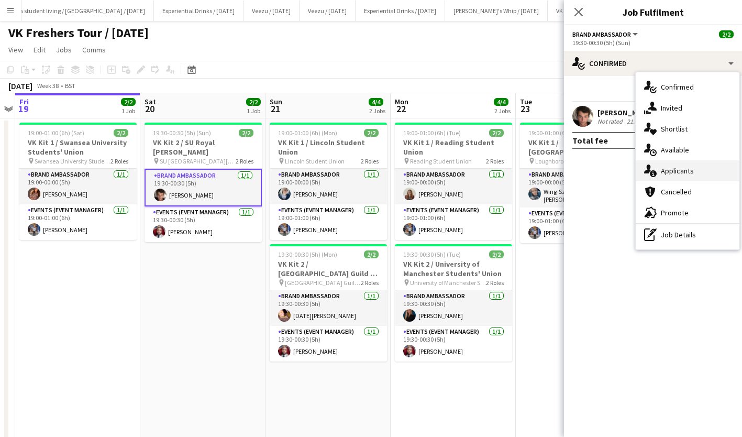
click at [680, 167] on span "Applicants" at bounding box center [677, 170] width 33 height 9
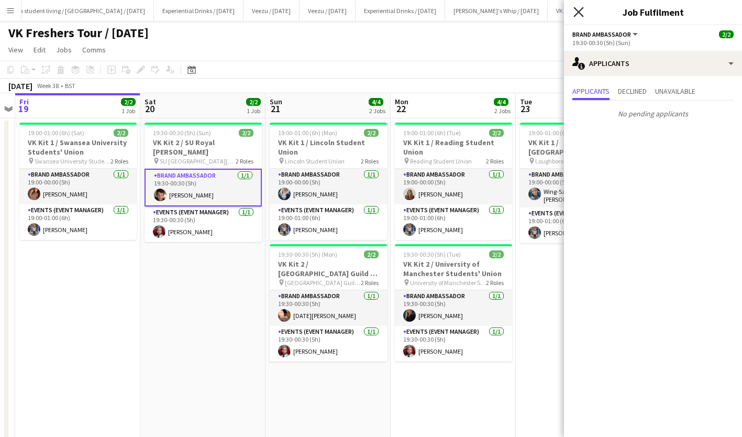
click at [581, 9] on icon at bounding box center [578, 12] width 10 height 10
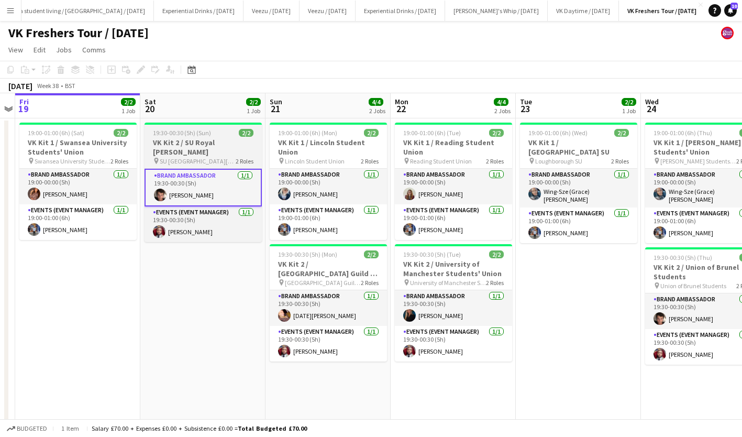
click at [195, 143] on h3 "VK Kit 2 / SU Royal [PERSON_NAME]" at bounding box center [203, 147] width 117 height 19
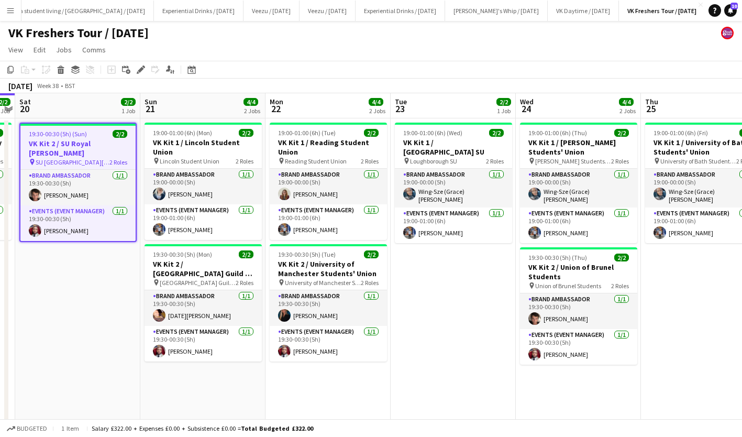
scroll to position [0, 331]
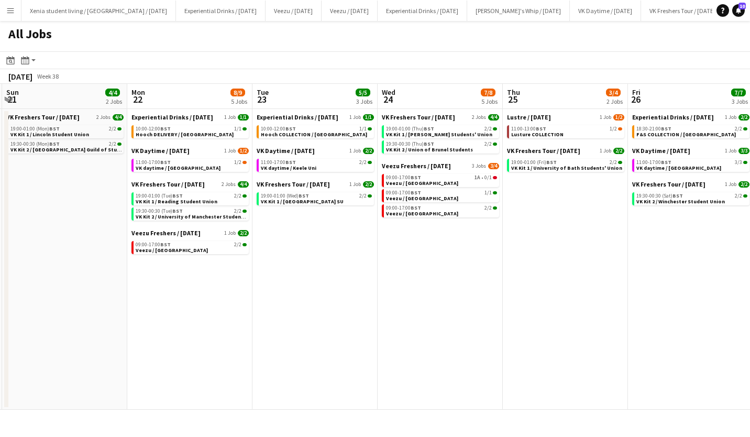
scroll to position [0, 379]
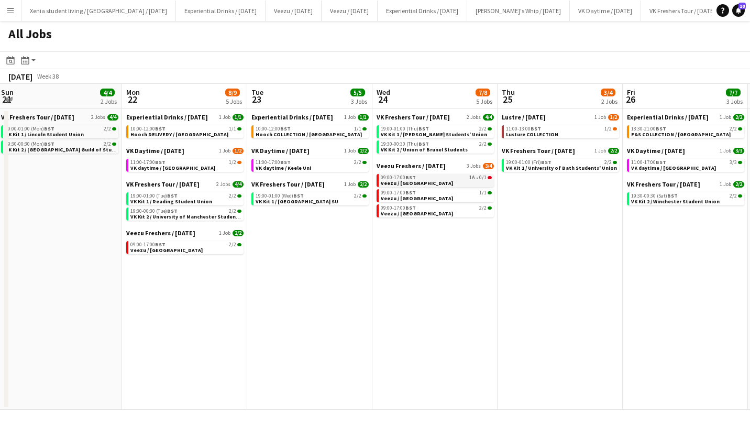
click at [426, 181] on span "Veezu / [GEOGRAPHIC_DATA]" at bounding box center [417, 183] width 72 height 7
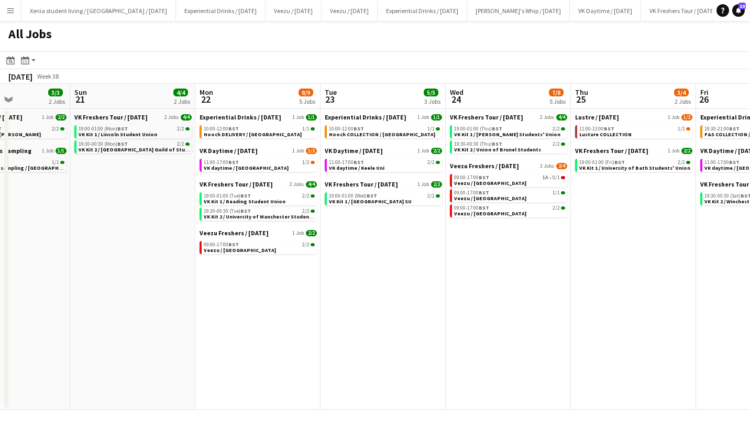
scroll to position [0, 305]
click at [253, 168] on span "VK daytime / Lincoln Uni" at bounding box center [246, 167] width 85 height 7
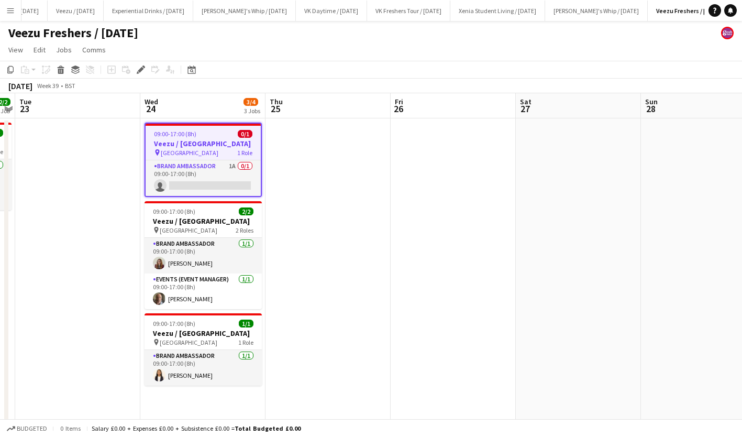
scroll to position [0, 281]
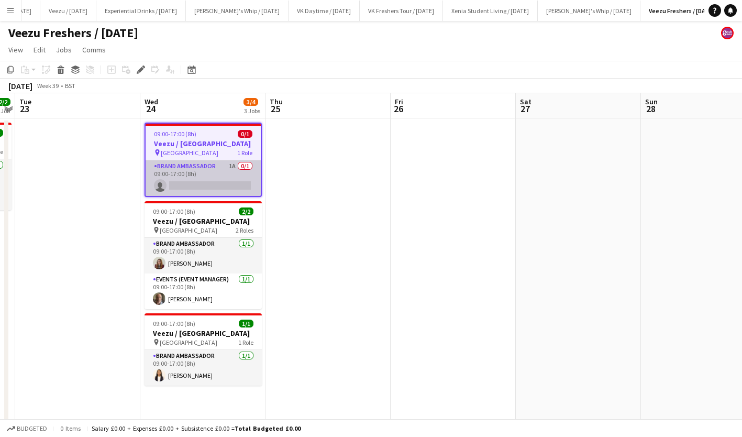
click at [221, 182] on app-card-role "Brand Ambassador 1A 0/1 09:00-17:00 (8h) single-neutral-actions" at bounding box center [203, 178] width 115 height 36
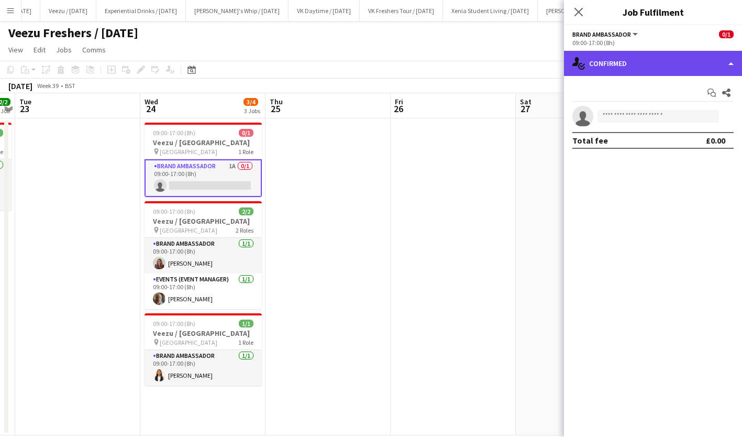
click at [620, 55] on div "single-neutral-actions-check-2 Confirmed" at bounding box center [653, 63] width 178 height 25
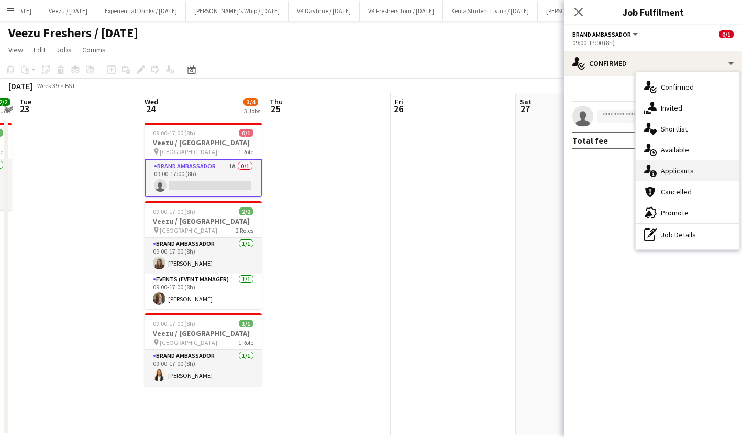
click at [677, 168] on span "Applicants" at bounding box center [677, 170] width 33 height 9
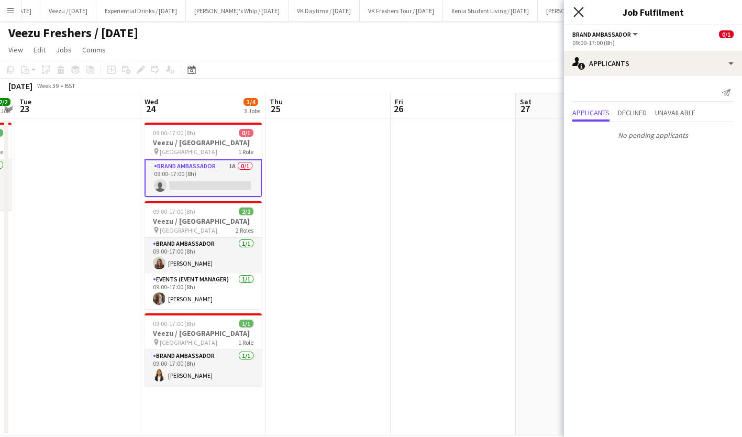
click at [583, 15] on icon "Close pop-in" at bounding box center [578, 12] width 10 height 10
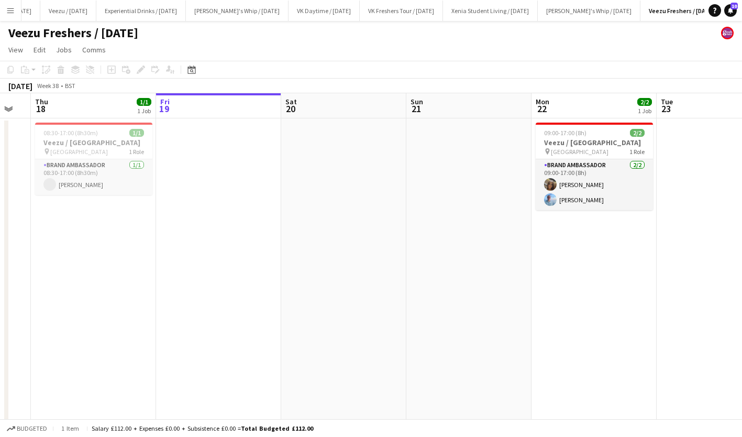
scroll to position [0, 219]
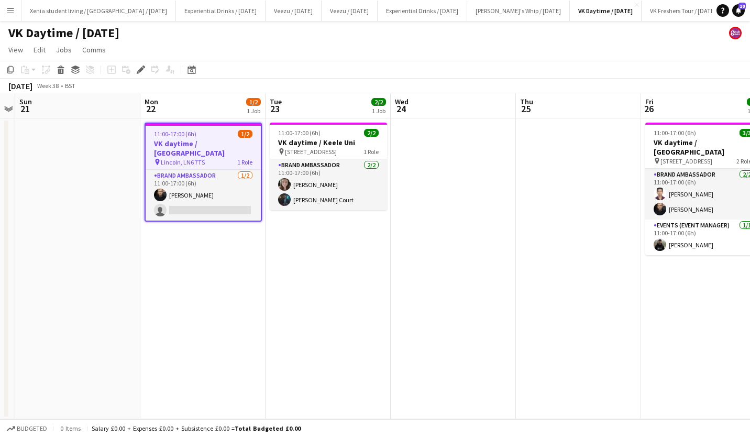
click at [192, 143] on h3 "VK daytime / [GEOGRAPHIC_DATA]" at bounding box center [203, 148] width 115 height 19
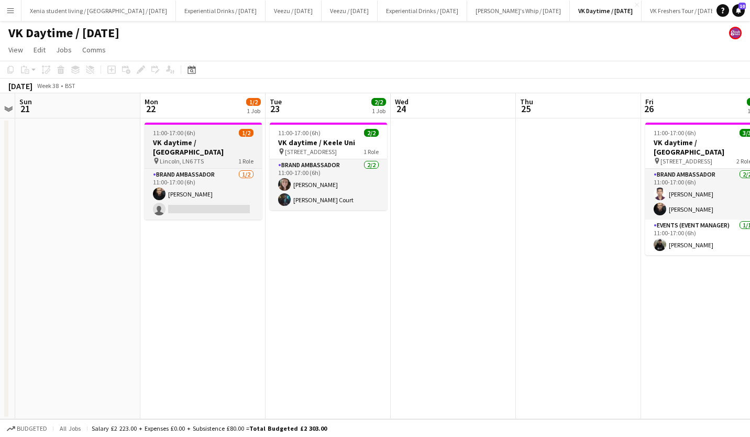
click at [192, 143] on h3 "VK daytime / [GEOGRAPHIC_DATA]" at bounding box center [203, 147] width 117 height 19
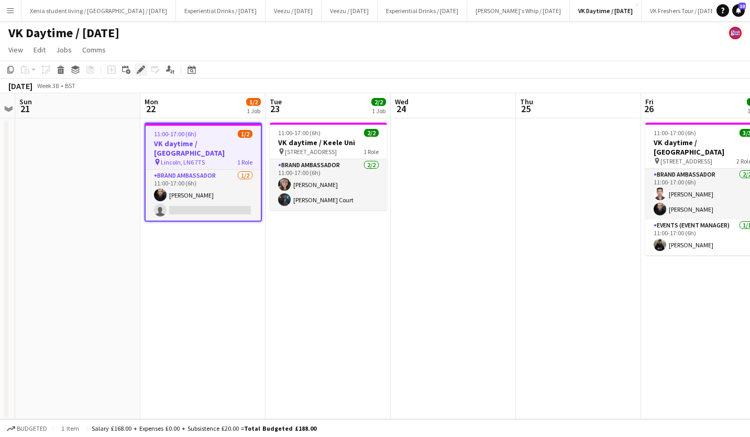
click at [142, 70] on icon "Edit" at bounding box center [141, 69] width 8 height 8
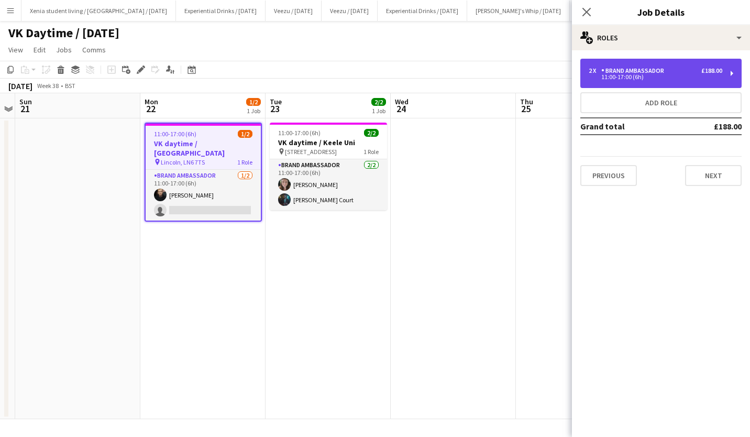
click at [629, 65] on div "2 x Brand Ambassador £188.00 11:00-17:00 (6h)" at bounding box center [660, 73] width 161 height 29
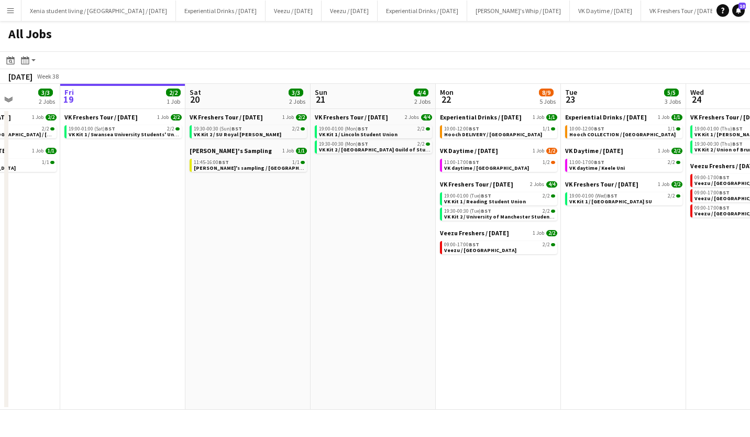
scroll to position [0, 339]
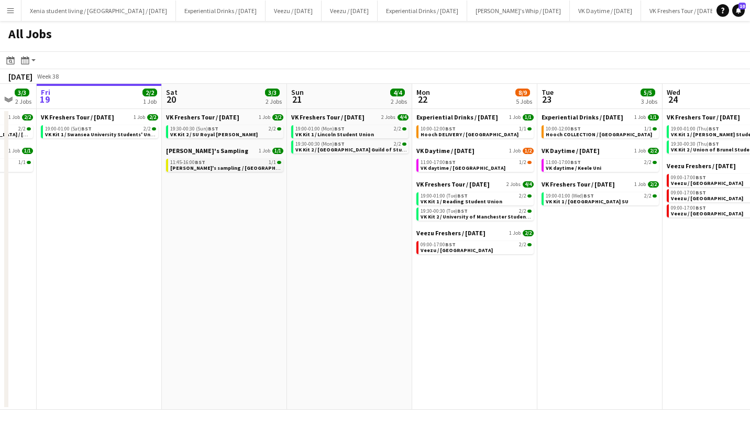
click at [250, 168] on link "11:45-16:00 BST 1/1 Yaya's sampling / Glasgow" at bounding box center [225, 165] width 111 height 12
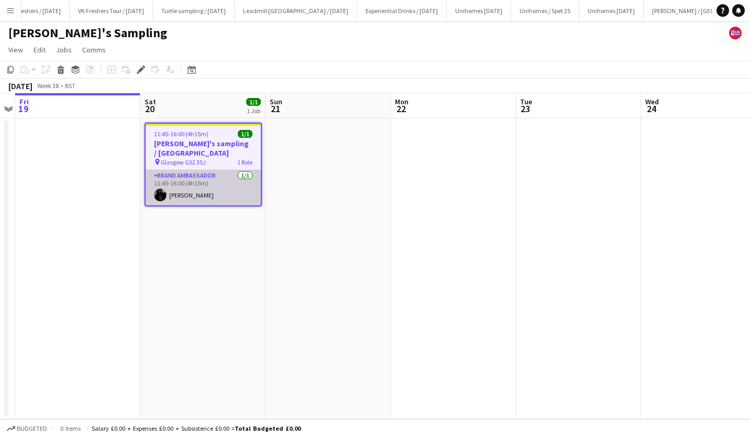
scroll to position [0, 971]
click at [182, 189] on app-card-role "Brand Ambassador 1/1 11:45-16:00 (4h15m) Naina Bhardwaj" at bounding box center [203, 188] width 115 height 36
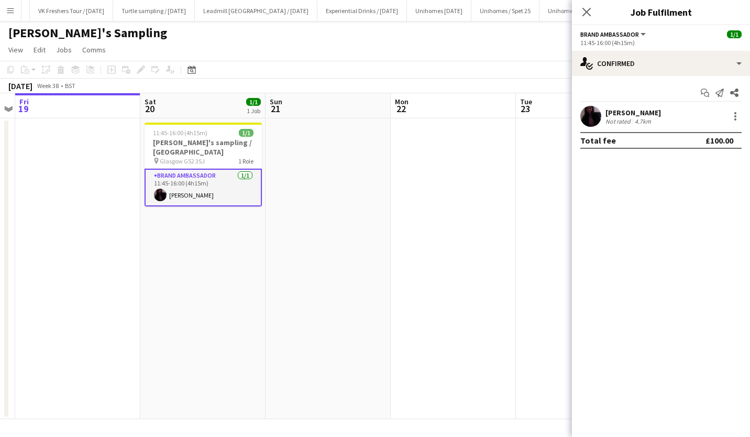
click at [635, 110] on div "Naina Bhardwaj" at bounding box center [633, 112] width 56 height 9
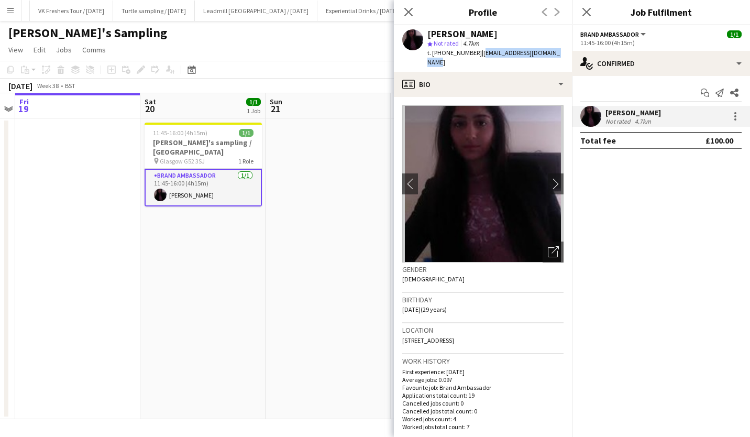
drag, startPoint x: 478, startPoint y: 53, endPoint x: 557, endPoint y: 53, distance: 79.1
click at [557, 53] on span "| nainabhardwaj496@gmail.com" at bounding box center [493, 57] width 132 height 17
copy span "nainabhardwaj496@gmail.com"
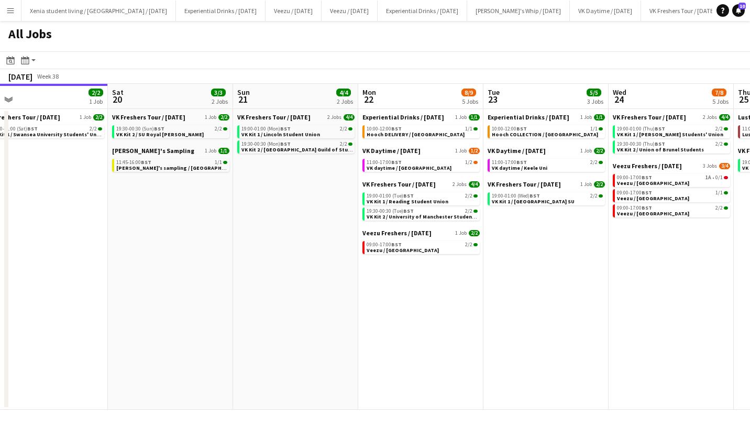
scroll to position [0, 359]
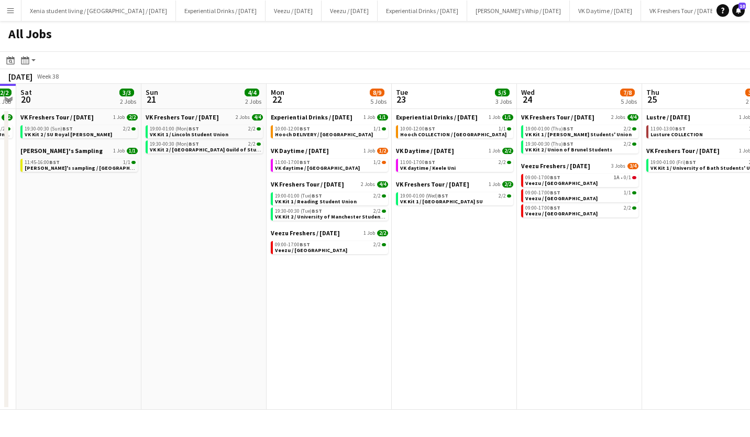
click at [357, 254] on div "Veezu Freshers / Sept 2025 1 Job 2/2 09:00-17:00 BST 2/2 Veezu / University of …" at bounding box center [329, 242] width 117 height 27
click at [350, 251] on link "09:00-17:00 BST 2/2 Veezu / University of Sheffield" at bounding box center [330, 247] width 111 height 12
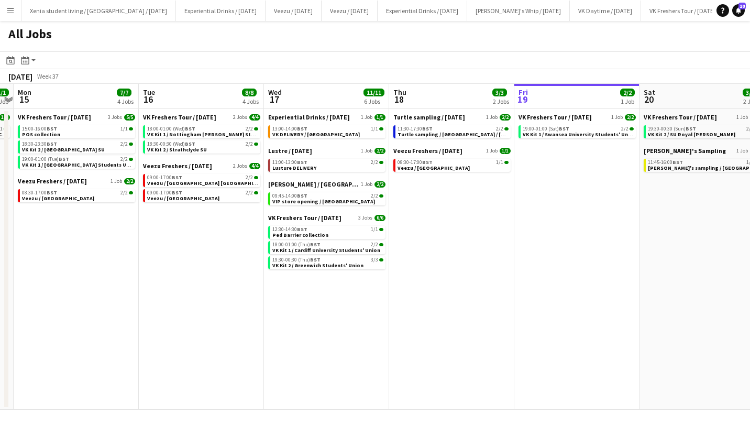
scroll to position [0, 362]
click at [307, 132] on span "VK DELIVERY / [GEOGRAPHIC_DATA]" at bounding box center [315, 134] width 87 height 7
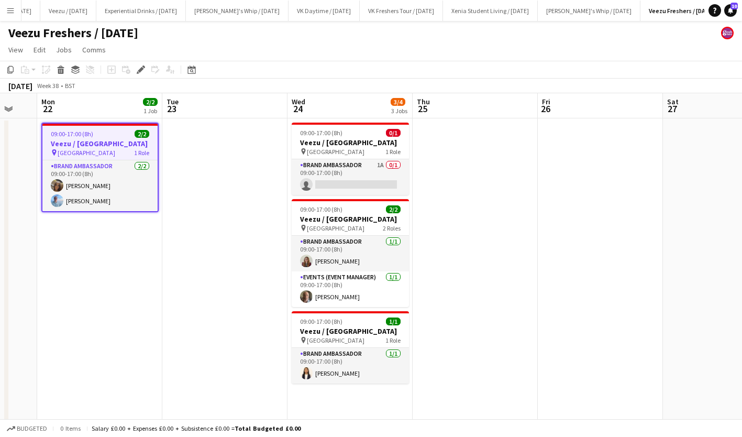
scroll to position [0, 339]
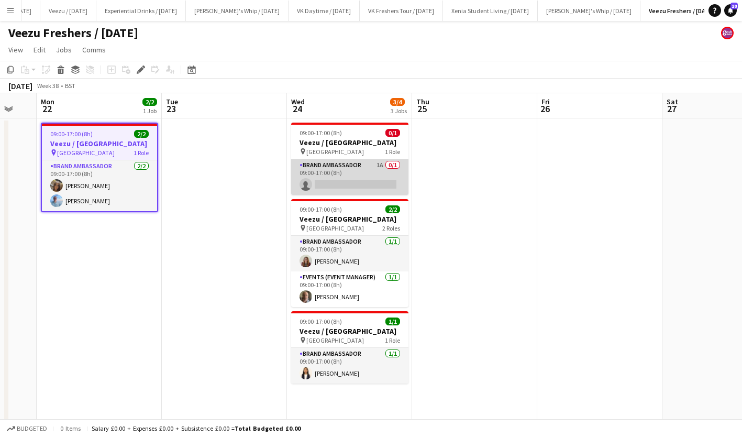
click at [351, 185] on app-card-role "Brand Ambassador 1A 0/1 09:00-17:00 (8h) single-neutral-actions" at bounding box center [349, 177] width 117 height 36
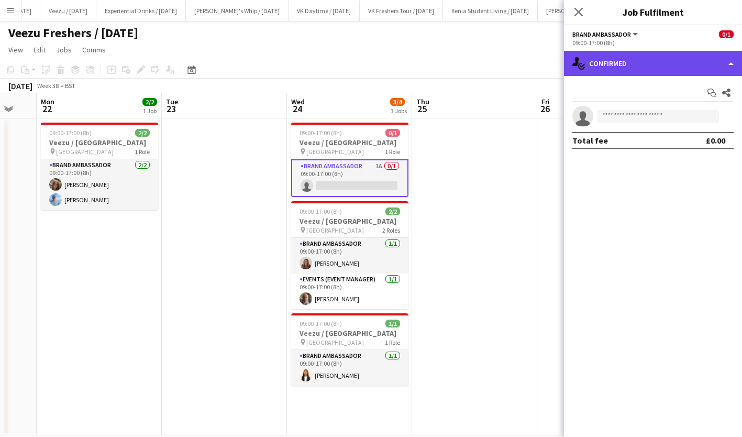
click at [621, 68] on div "single-neutral-actions-check-2 Confirmed" at bounding box center [653, 63] width 178 height 25
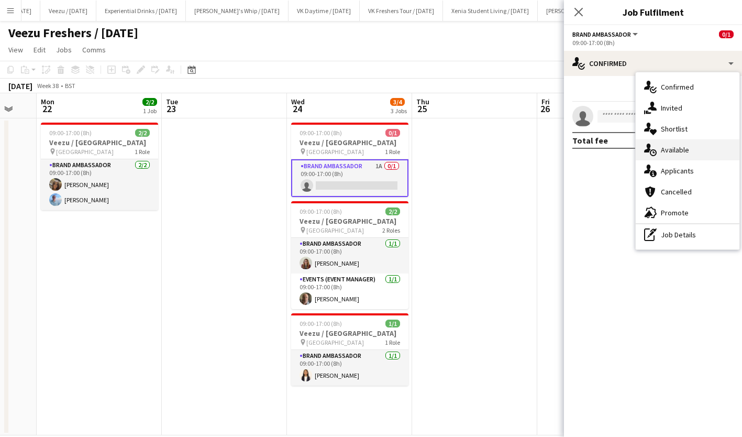
click at [676, 147] on span "Available" at bounding box center [675, 149] width 28 height 9
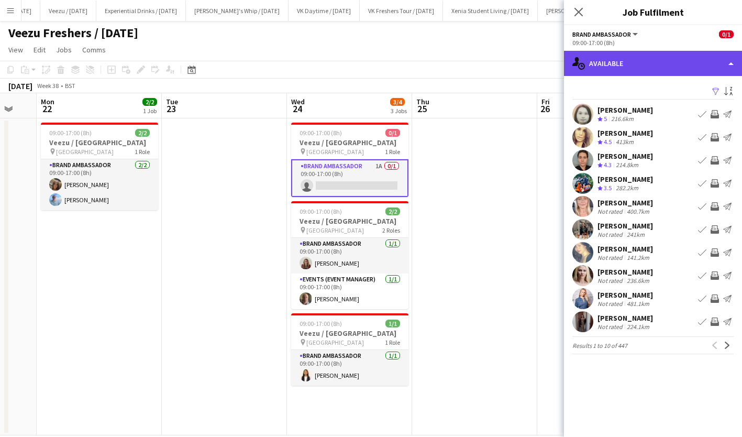
click at [655, 74] on div "single-neutral-actions-upload Available" at bounding box center [653, 63] width 178 height 25
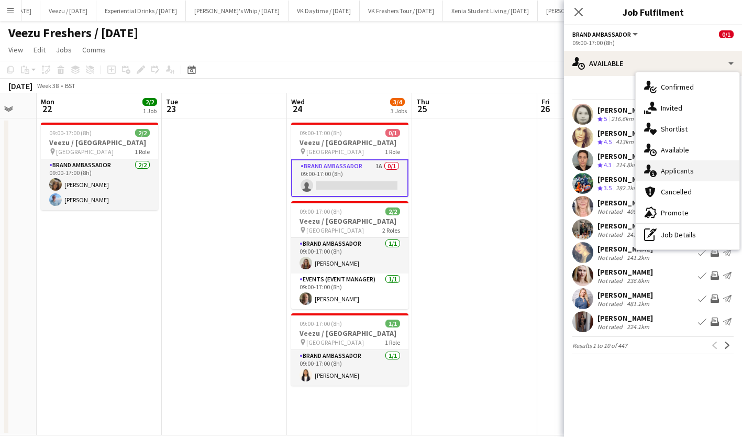
click at [695, 178] on div "single-neutral-actions-information Applicants" at bounding box center [688, 170] width 104 height 21
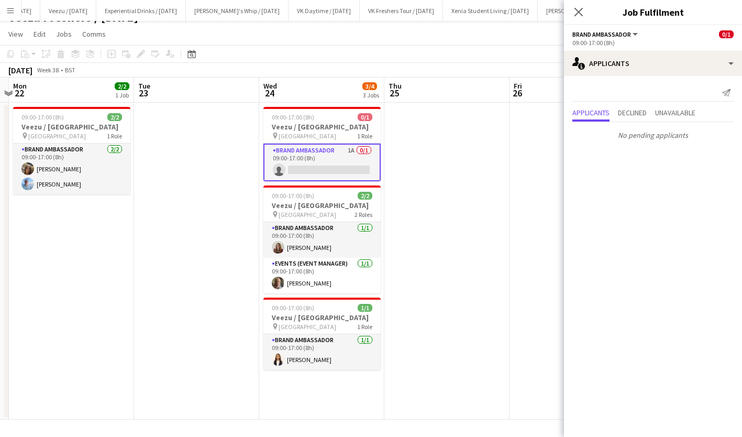
scroll to position [16, 0]
click at [576, 13] on icon "Close pop-in" at bounding box center [578, 12] width 10 height 10
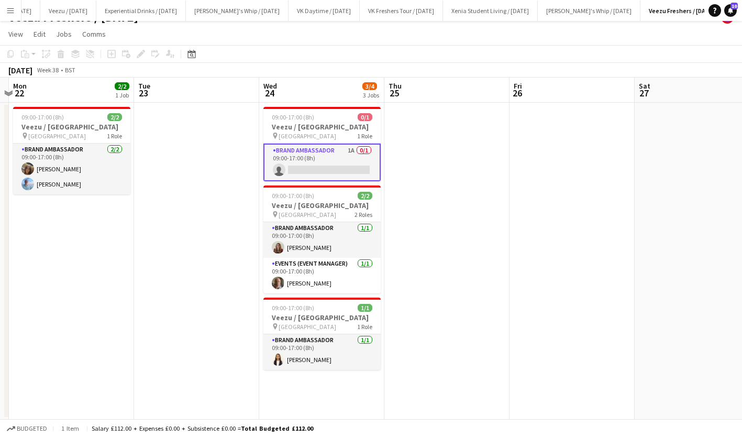
scroll to position [0, 317]
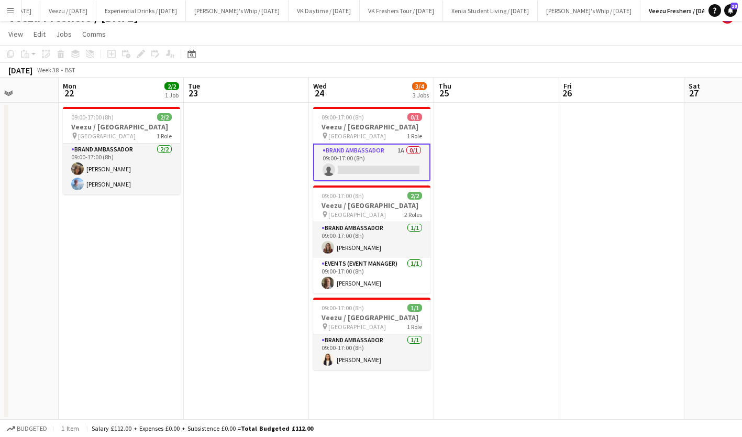
click at [372, 168] on app-card-role "Brand Ambassador 1A 0/1 09:00-17:00 (8h) single-neutral-actions" at bounding box center [371, 162] width 117 height 38
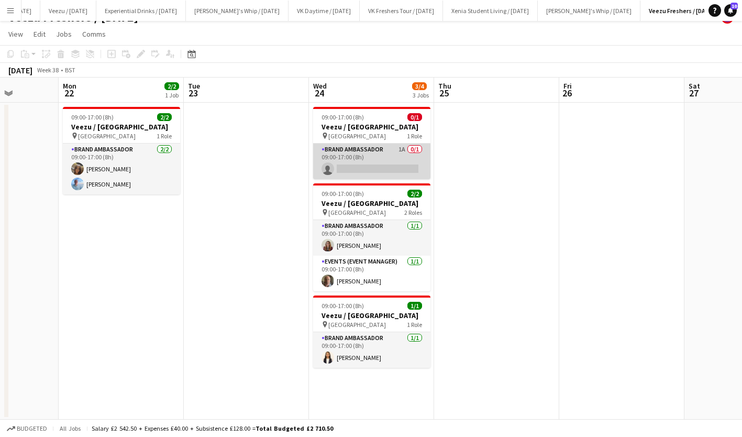
click at [372, 168] on app-card-role "Brand Ambassador 1A 0/1 09:00-17:00 (8h) single-neutral-actions" at bounding box center [371, 161] width 117 height 36
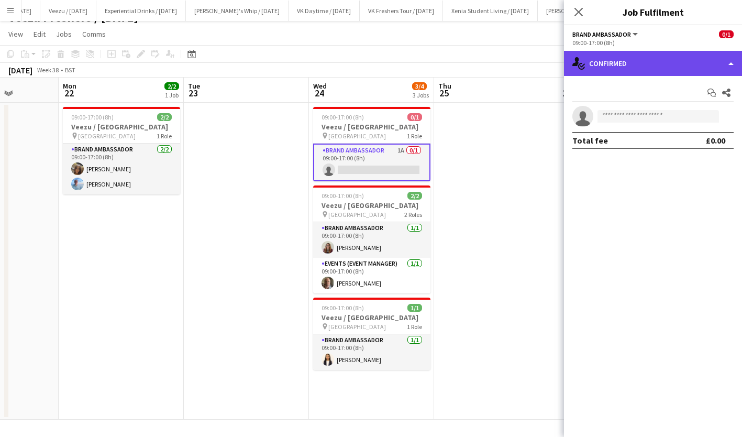
click at [608, 68] on div "single-neutral-actions-check-2 Confirmed" at bounding box center [653, 63] width 178 height 25
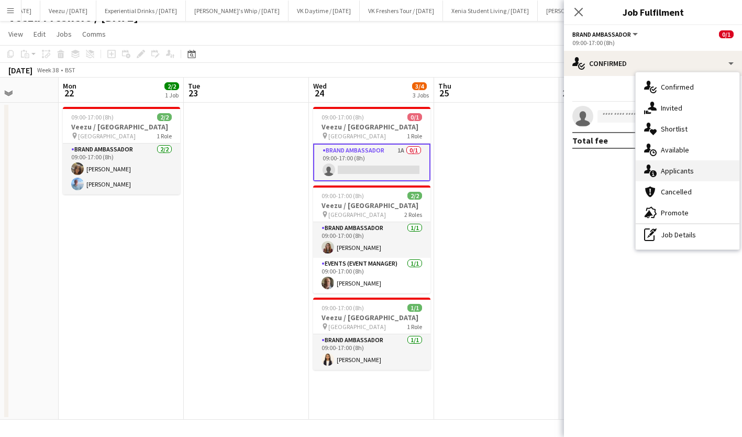
click at [673, 161] on div "single-neutral-actions-information Applicants" at bounding box center [688, 170] width 104 height 21
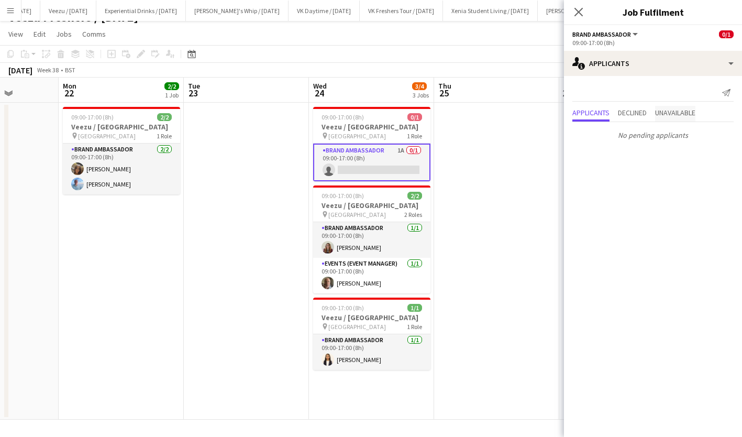
click at [681, 118] on span "Unavailable" at bounding box center [675, 114] width 40 height 16
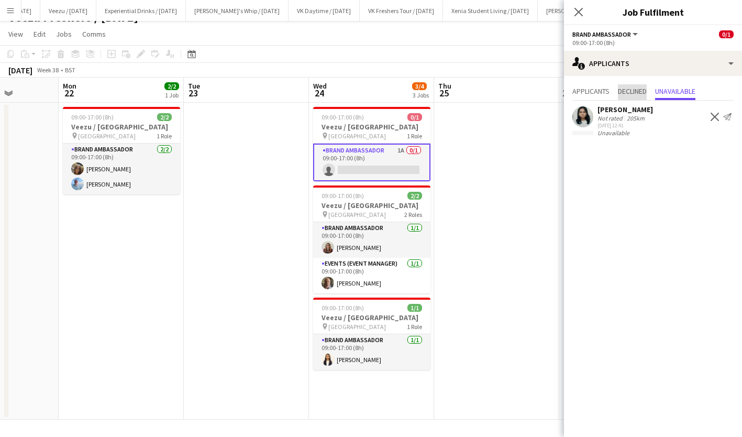
click at [626, 96] on span "Declined" at bounding box center [632, 92] width 29 height 16
click at [597, 94] on span "Applicants" at bounding box center [590, 90] width 37 height 7
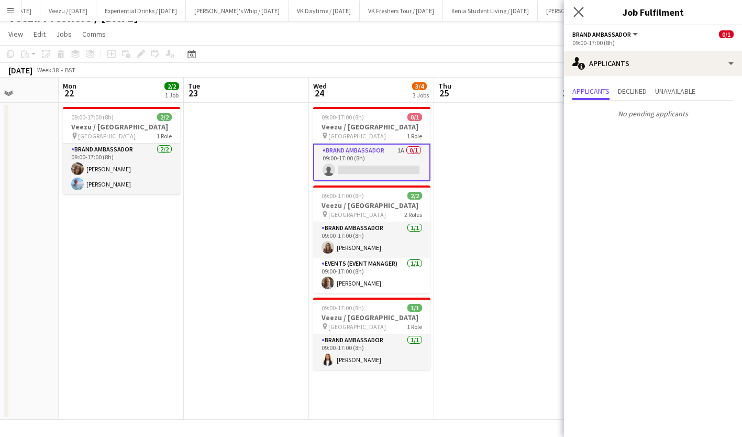
click at [575, 5] on app-icon "Close pop-in" at bounding box center [578, 12] width 15 height 15
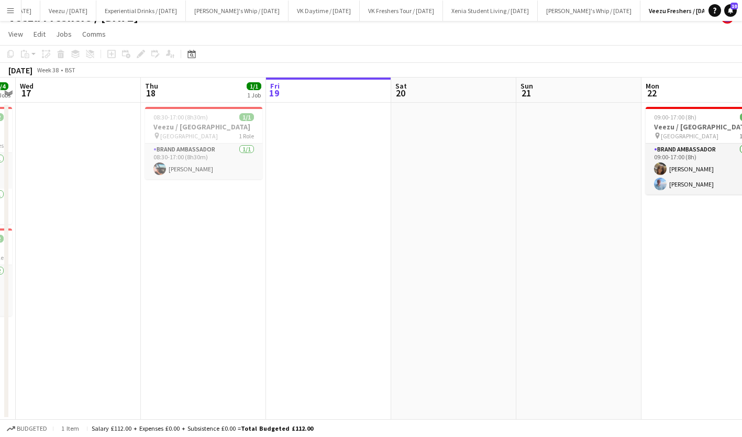
scroll to position [0, 259]
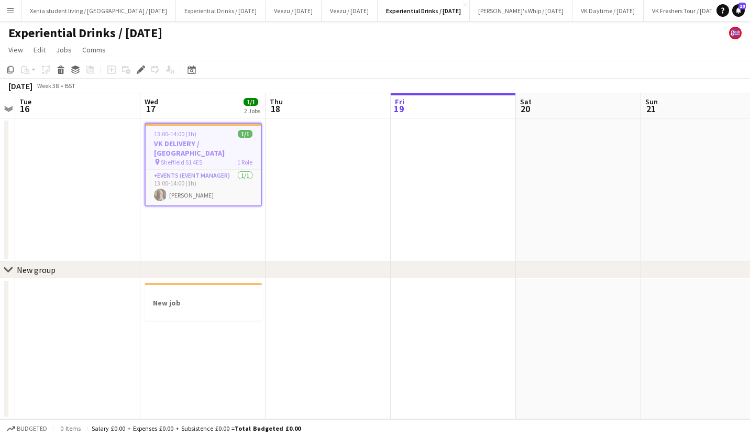
click at [211, 224] on app-date-cell "13:00-14:00 (1h) 1/1 VK DELIVERY / [GEOGRAPHIC_DATA] pin Sheffield S1 4ES 1 Rol…" at bounding box center [202, 189] width 125 height 143
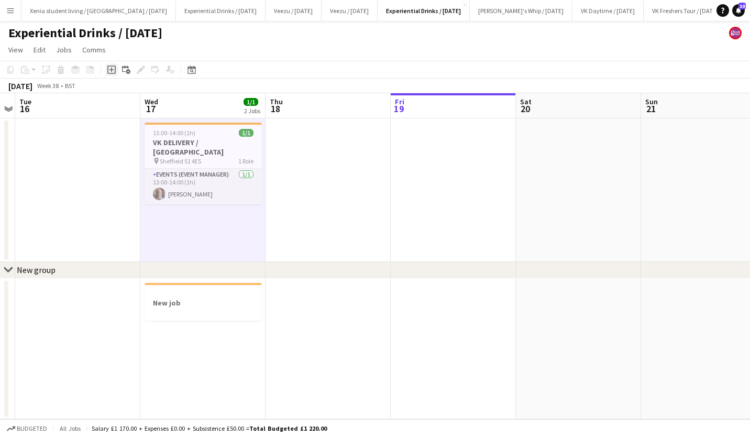
click at [111, 74] on icon at bounding box center [111, 69] width 8 height 8
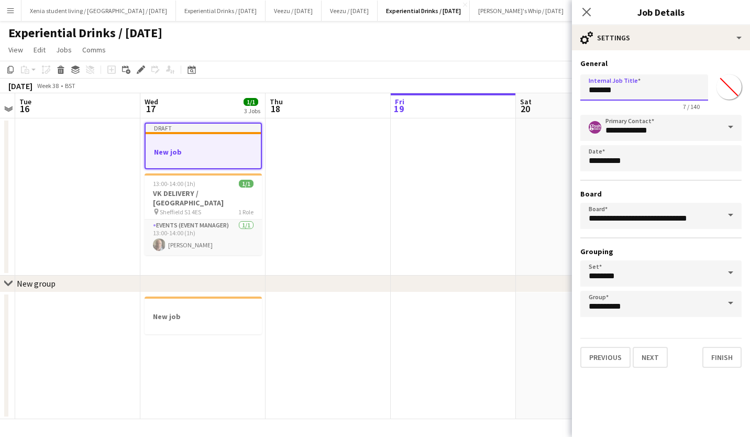
drag, startPoint x: 629, startPoint y: 89, endPoint x: 517, endPoint y: 94, distance: 111.7
click at [517, 94] on body "Menu Boards Boards Boards All jobs Status Workforce Workforce My Workforce Recr…" at bounding box center [375, 218] width 750 height 437
type input "**********"
click at [654, 356] on button "Next" at bounding box center [650, 357] width 35 height 21
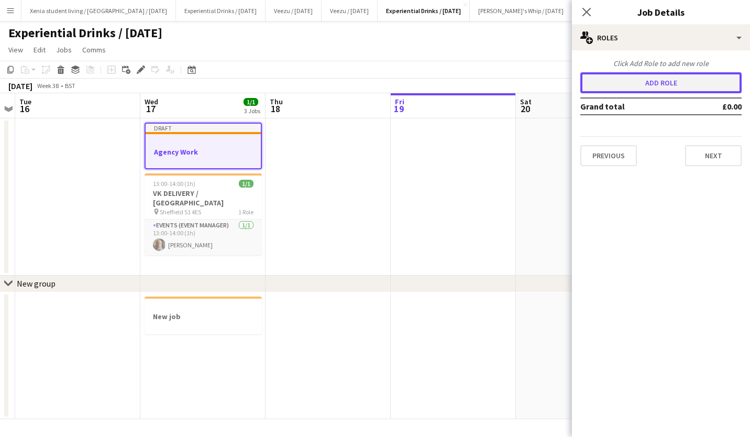
click at [651, 78] on button "Add role" at bounding box center [660, 82] width 161 height 21
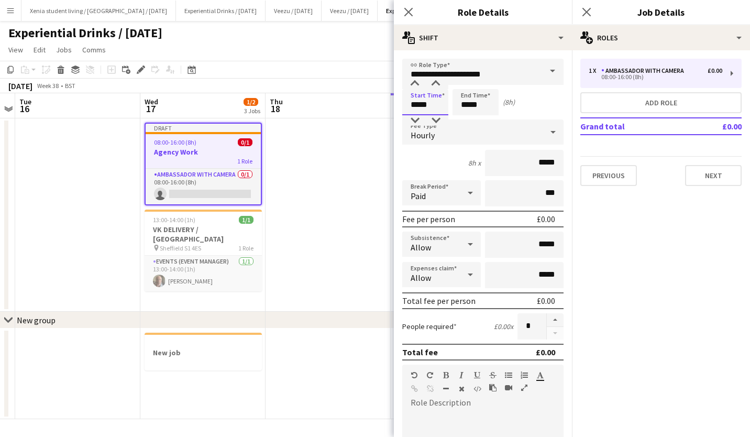
click at [422, 101] on input "*****" at bounding box center [425, 102] width 46 height 26
click at [417, 82] on div at bounding box center [414, 84] width 21 height 10
type input "*****"
click at [417, 82] on div at bounding box center [414, 84] width 21 height 10
click at [471, 110] on input "*****" at bounding box center [475, 102] width 46 height 26
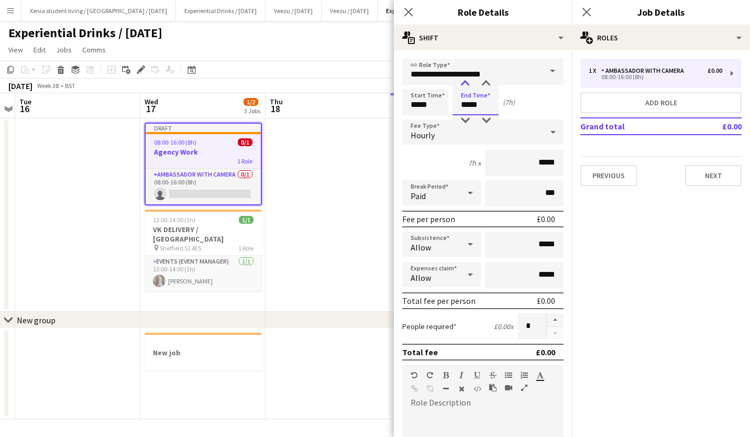
click at [462, 81] on div at bounding box center [465, 84] width 21 height 10
type input "*****"
click at [462, 81] on div at bounding box center [465, 84] width 21 height 10
click at [416, 100] on input "*****" at bounding box center [425, 102] width 46 height 26
click at [416, 87] on div at bounding box center [414, 84] width 21 height 10
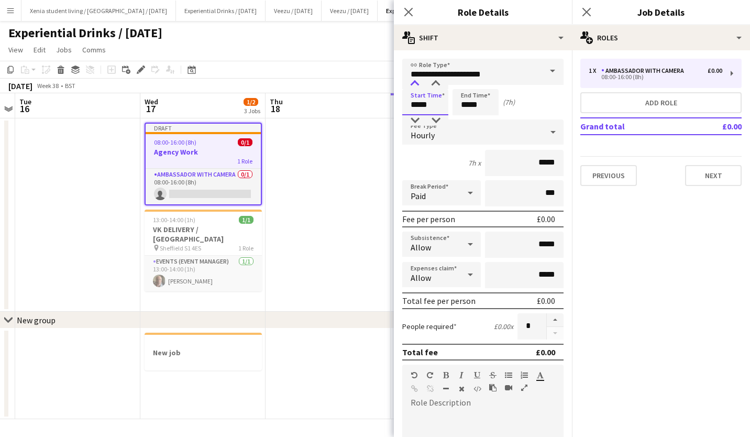
type input "*****"
click at [416, 87] on div at bounding box center [414, 84] width 21 height 10
click at [534, 164] on input "*****" at bounding box center [524, 163] width 79 height 26
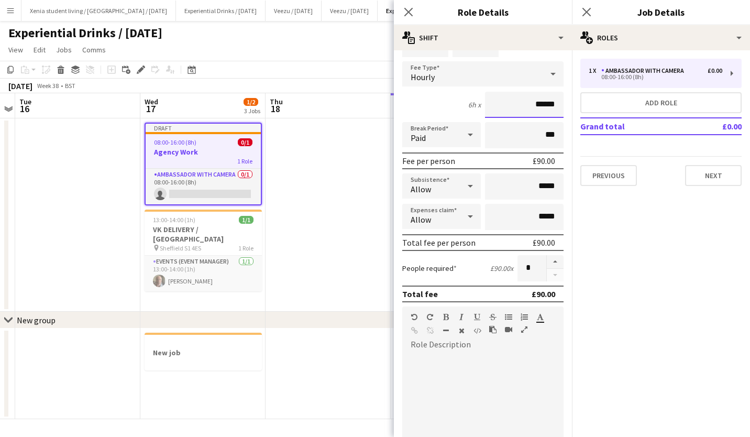
scroll to position [59, 0]
type input "******"
click at [449, 352] on div at bounding box center [482, 415] width 161 height 126
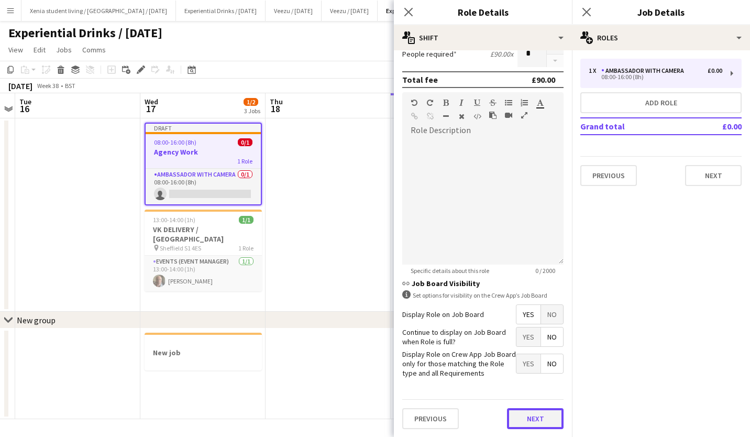
click at [535, 415] on button "Next" at bounding box center [535, 418] width 57 height 21
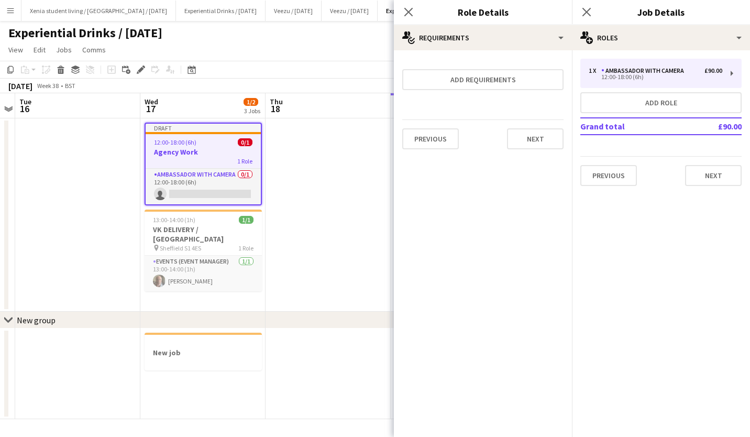
scroll to position [0, 0]
click at [546, 140] on button "Next" at bounding box center [535, 138] width 57 height 21
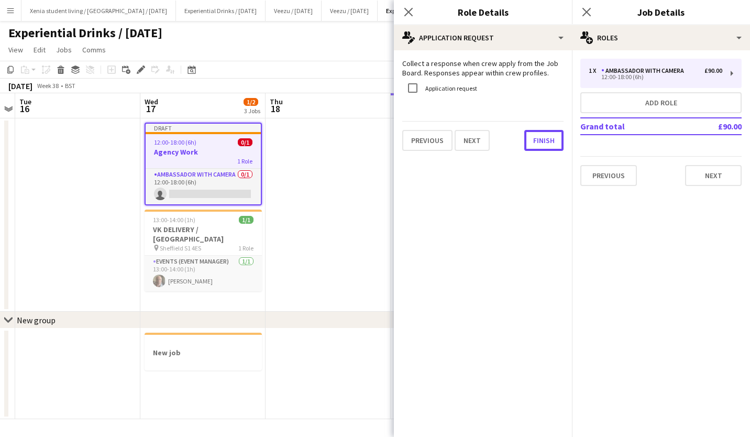
click at [546, 140] on button "Finish" at bounding box center [543, 140] width 39 height 21
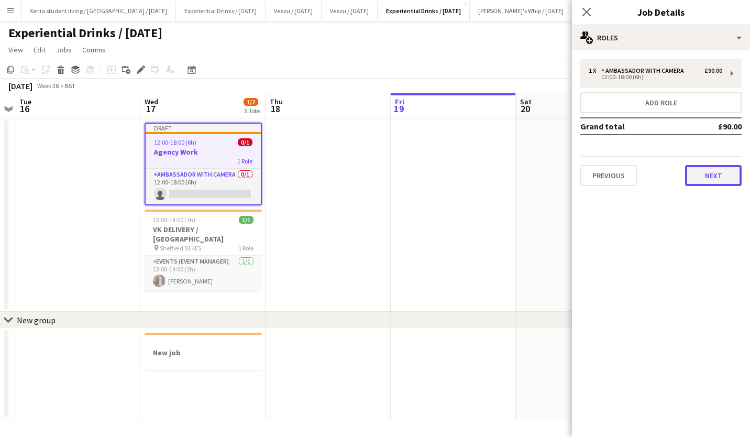
click at [707, 179] on button "Next" at bounding box center [713, 175] width 57 height 21
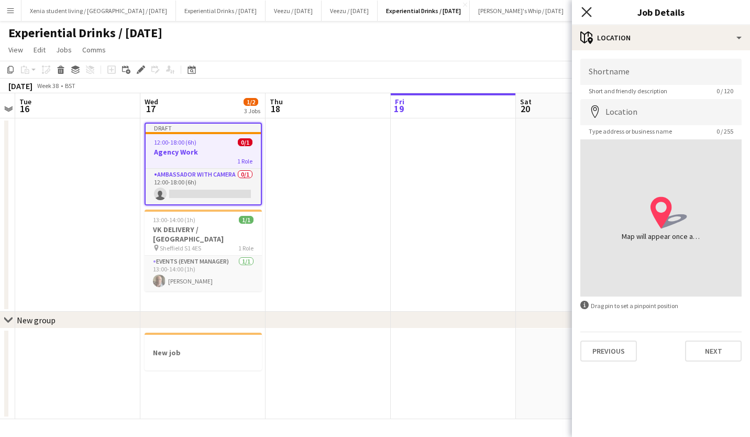
click at [584, 12] on icon "Close pop-in" at bounding box center [586, 12] width 10 height 10
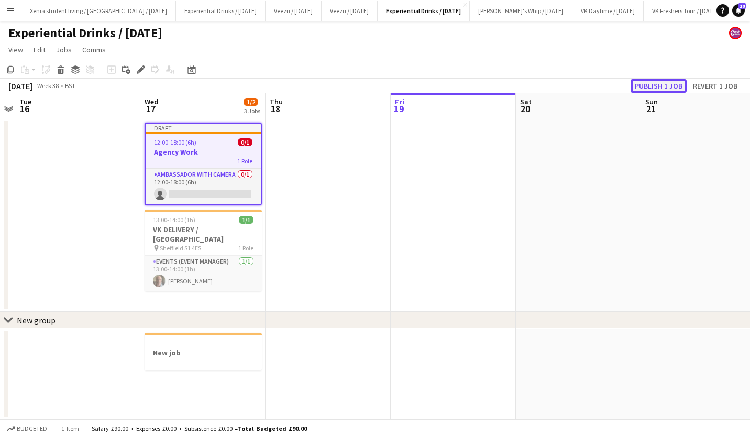
click at [646, 84] on button "Publish 1 job" at bounding box center [659, 86] width 56 height 14
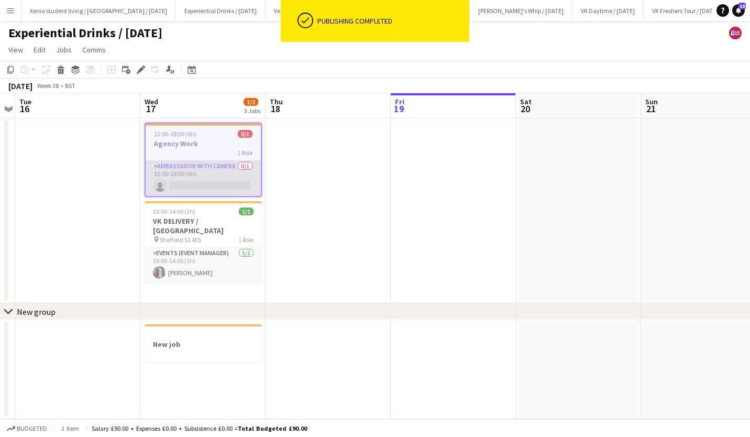
click at [205, 187] on app-card-role "Ambassador with Camera 0/1 12:00-18:00 (6h) single-neutral-actions" at bounding box center [203, 178] width 115 height 36
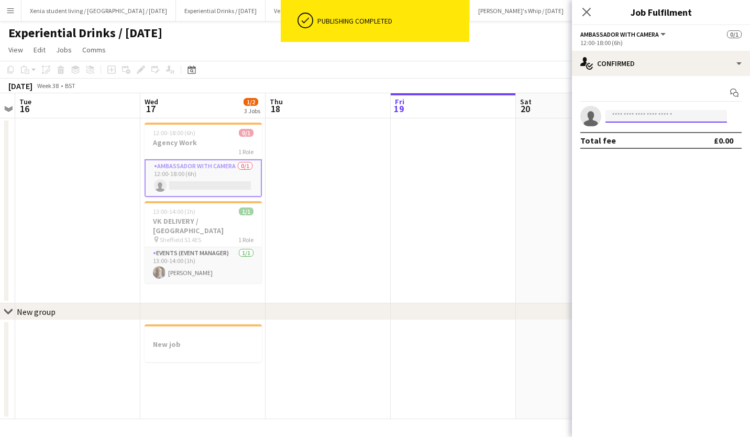
click at [642, 118] on input at bounding box center [665, 116] width 121 height 13
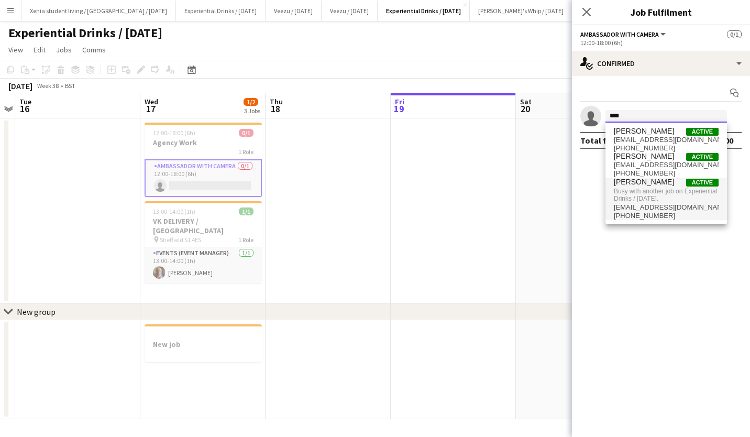
type input "****"
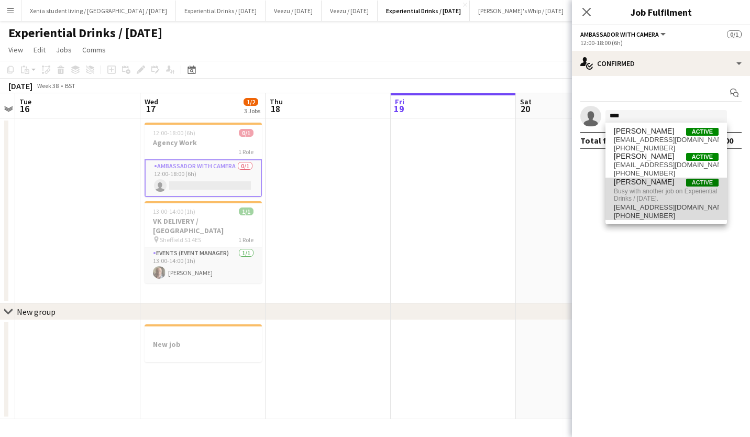
click at [670, 181] on span "[PERSON_NAME] Active" at bounding box center [666, 182] width 105 height 9
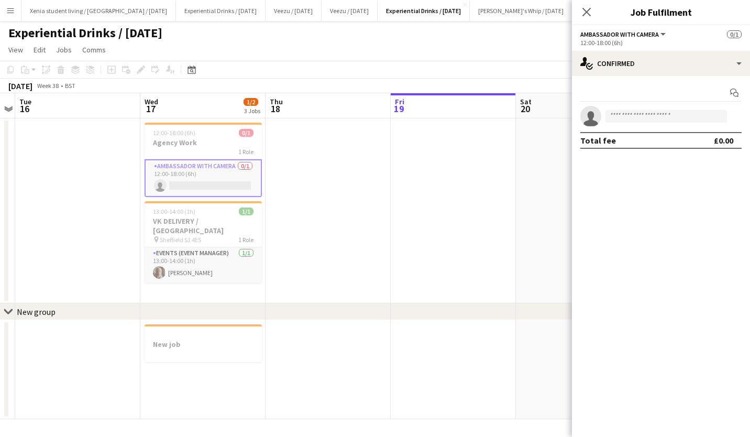
click at [670, 181] on mat-expansion-panel "check Confirmed Start chat single-neutral-actions Total fee £0.00" at bounding box center [661, 256] width 178 height 361
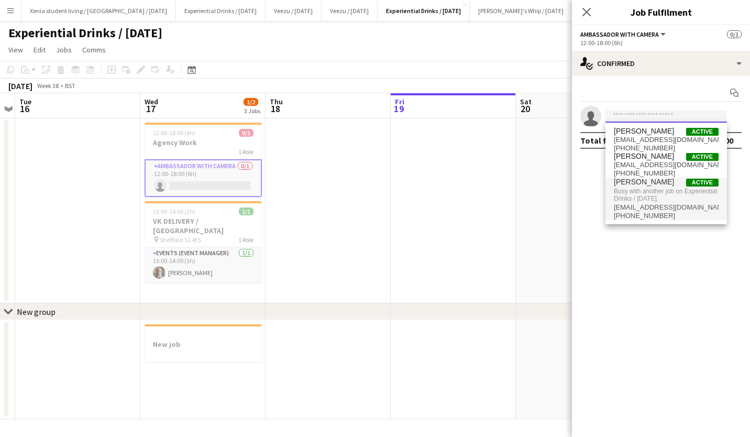
click at [639, 113] on input at bounding box center [665, 116] width 121 height 13
type input "******"
click at [197, 134] on div "12:00-18:00 (6h) 0/1" at bounding box center [203, 133] width 117 height 8
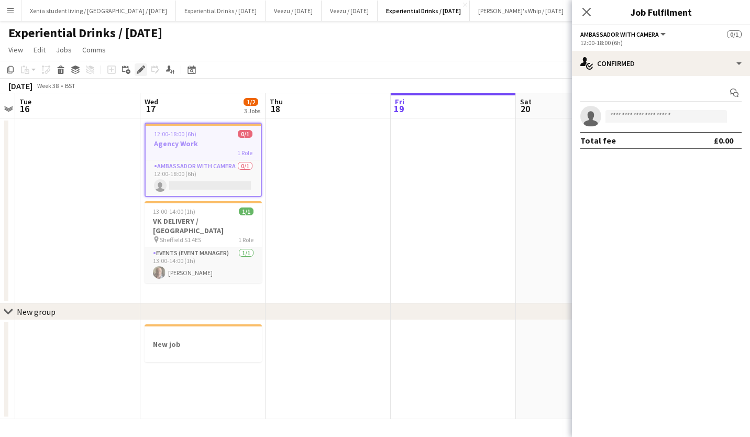
click at [140, 68] on icon "Edit" at bounding box center [141, 69] width 8 height 8
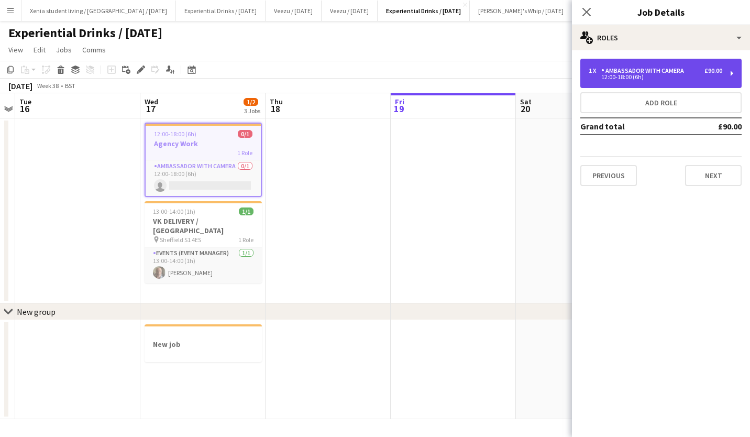
click at [622, 69] on div "Ambassador with Camera" at bounding box center [644, 70] width 87 height 7
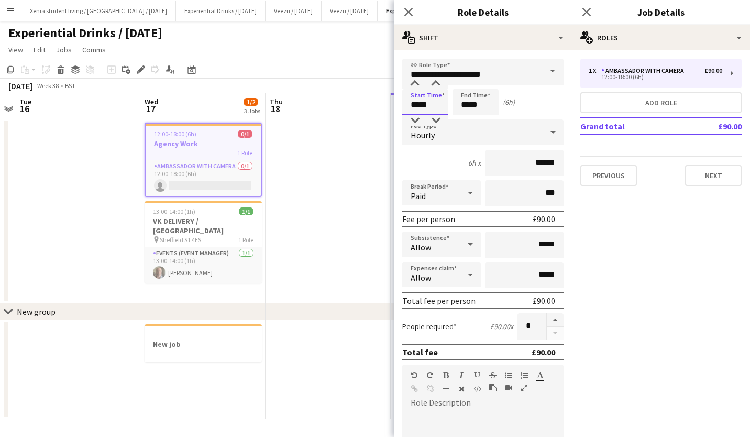
click at [411, 100] on input "*****" at bounding box center [425, 102] width 46 height 26
click at [415, 85] on div at bounding box center [414, 84] width 21 height 10
click at [431, 86] on div at bounding box center [435, 84] width 21 height 10
type input "*****"
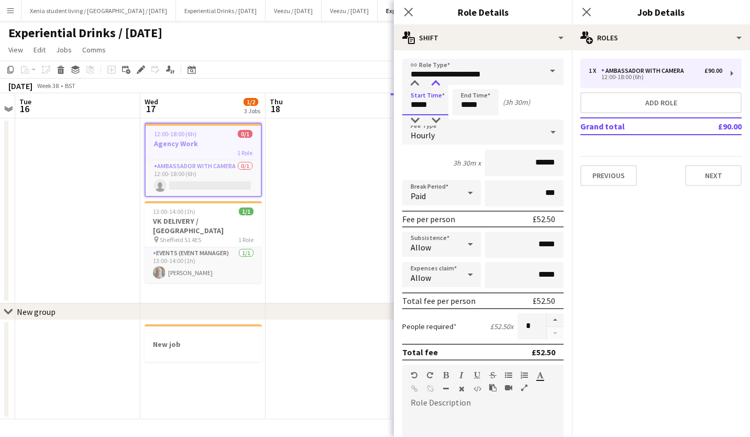
click at [436, 80] on div at bounding box center [435, 84] width 21 height 10
drag, startPoint x: 465, startPoint y: 108, endPoint x: 467, endPoint y: 83, distance: 25.2
click at [467, 101] on app-time-picker "*****" at bounding box center [475, 105] width 46 height 8
click at [488, 81] on div at bounding box center [486, 84] width 21 height 10
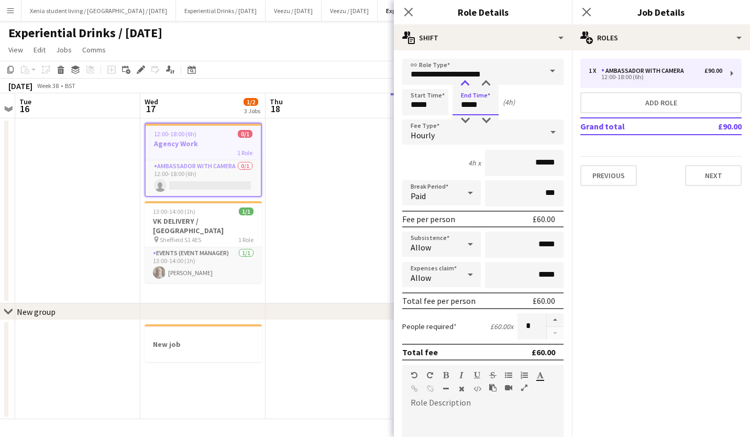
click at [465, 80] on div at bounding box center [465, 84] width 21 height 10
type input "*****"
click at [465, 80] on div at bounding box center [465, 84] width 21 height 10
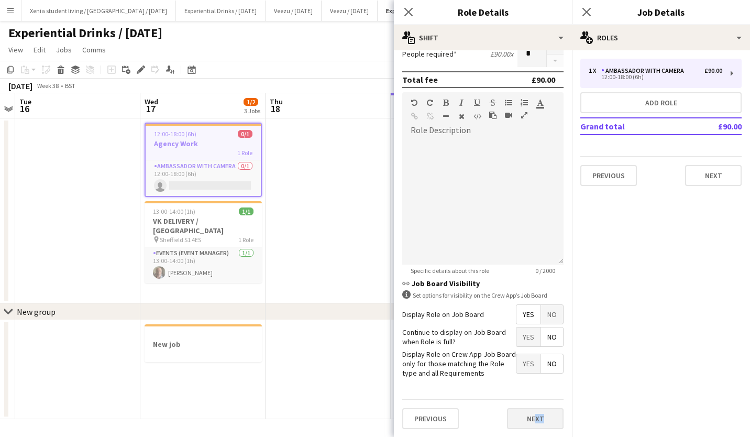
drag, startPoint x: 526, startPoint y: 407, endPoint x: 530, endPoint y: 416, distance: 10.5
click at [530, 416] on div "Previous Next" at bounding box center [482, 418] width 161 height 38
click at [530, 416] on button "Next" at bounding box center [535, 418] width 57 height 21
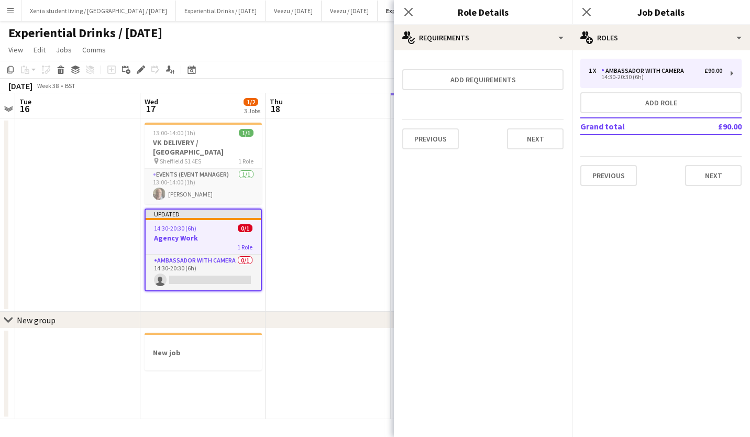
scroll to position [0, 0]
click at [551, 141] on button "Next" at bounding box center [535, 138] width 57 height 21
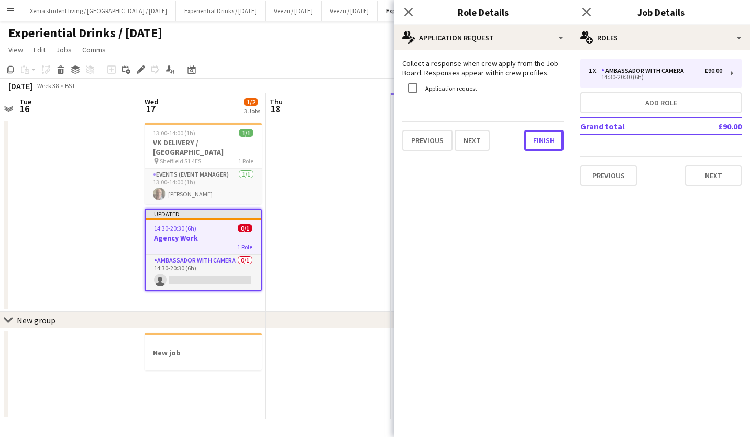
click at [551, 141] on button "Finish" at bounding box center [543, 140] width 39 height 21
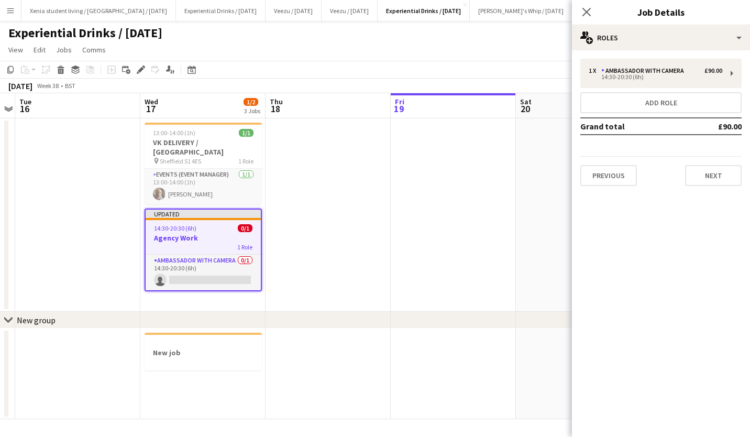
click at [196, 224] on div "14:30-20:30 (6h) 0/1" at bounding box center [203, 228] width 115 height 8
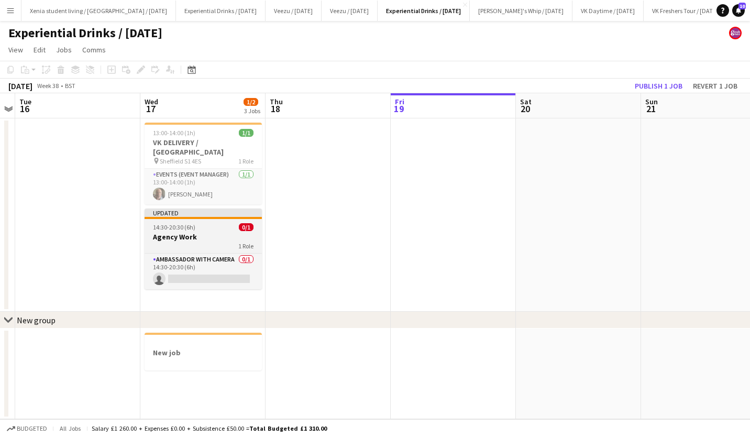
click at [190, 223] on span "14:30-20:30 (6h)" at bounding box center [174, 227] width 42 height 8
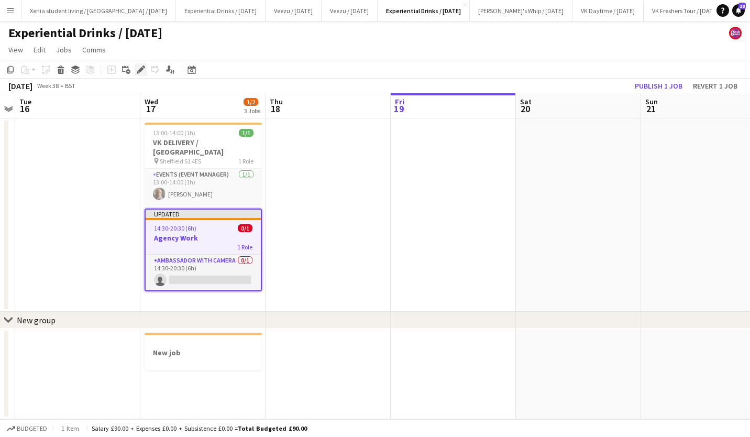
click at [137, 65] on div "Edit" at bounding box center [141, 69] width 13 height 13
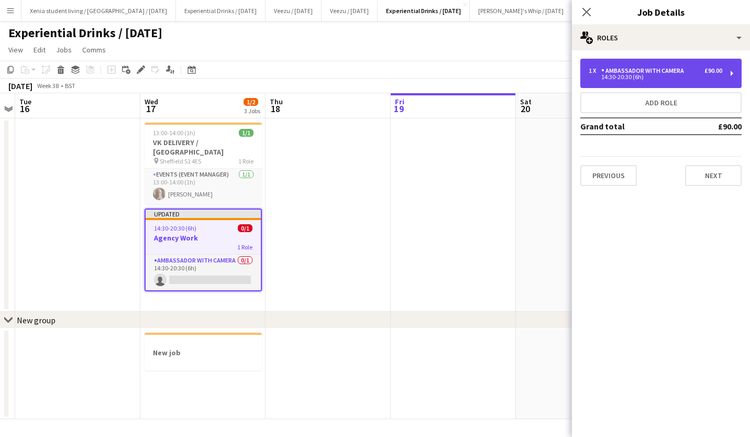
click at [646, 64] on div "1 x Ambassador with Camera £90.00 14:30-20:30 (6h)" at bounding box center [660, 73] width 161 height 29
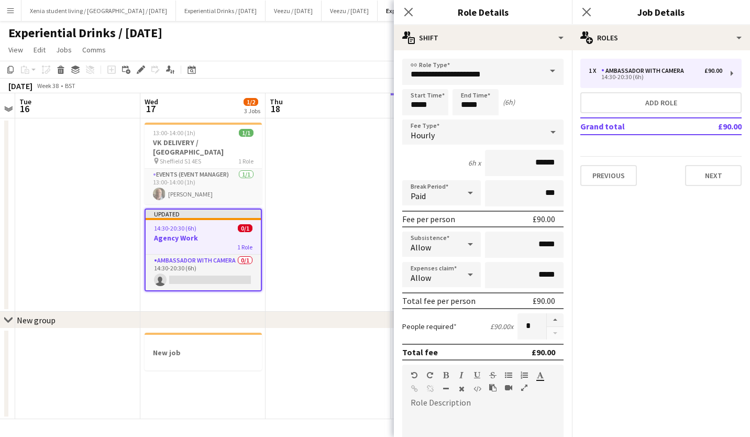
click at [545, 71] on span at bounding box center [552, 71] width 22 height 25
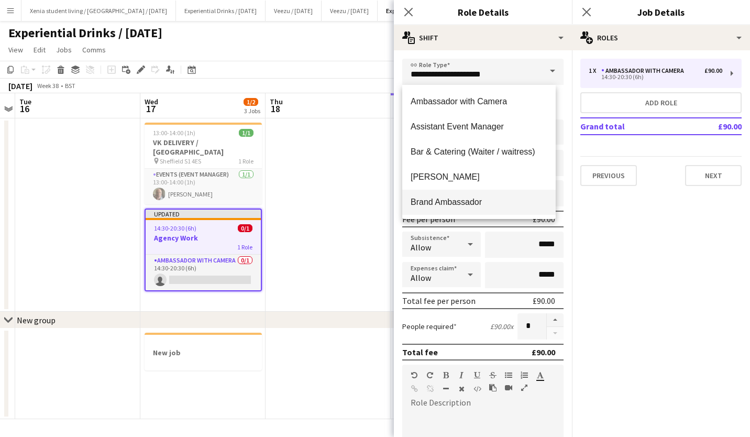
scroll to position [69, 0]
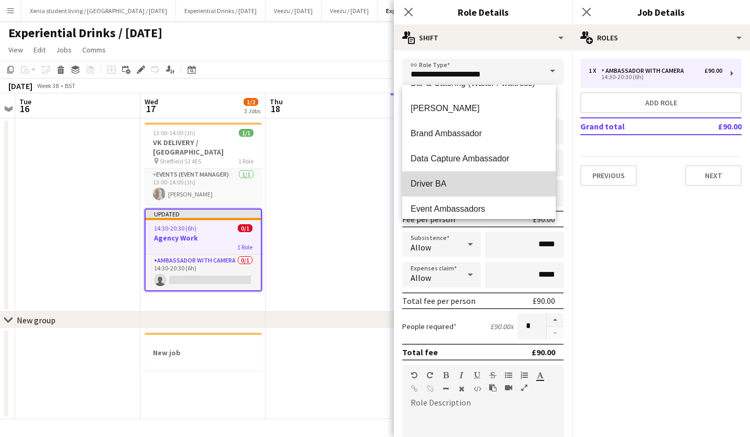
click at [481, 190] on mat-option "Driver BA" at bounding box center [478, 183] width 153 height 25
type input "*********"
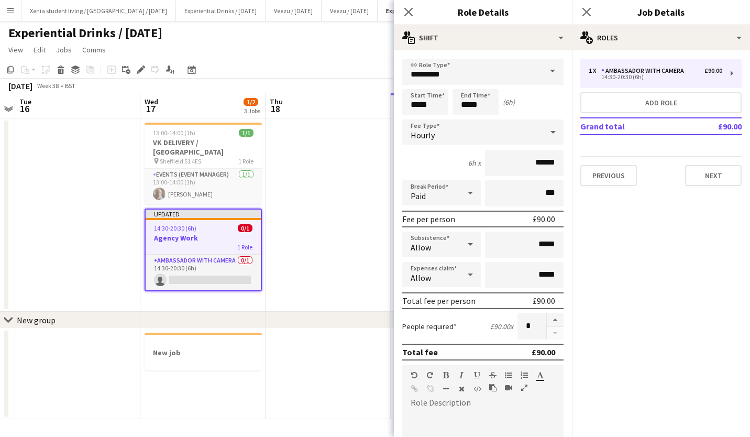
click at [481, 190] on div "Break Period Paid ***" at bounding box center [482, 193] width 161 height 26
click at [701, 171] on button "Next" at bounding box center [713, 175] width 57 height 21
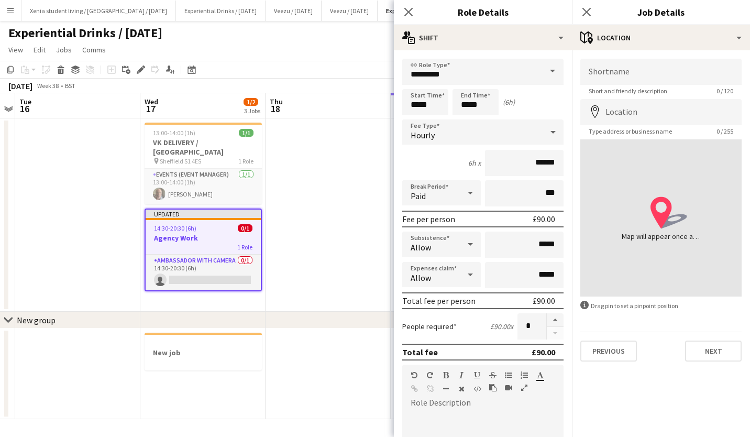
scroll to position [272, 0]
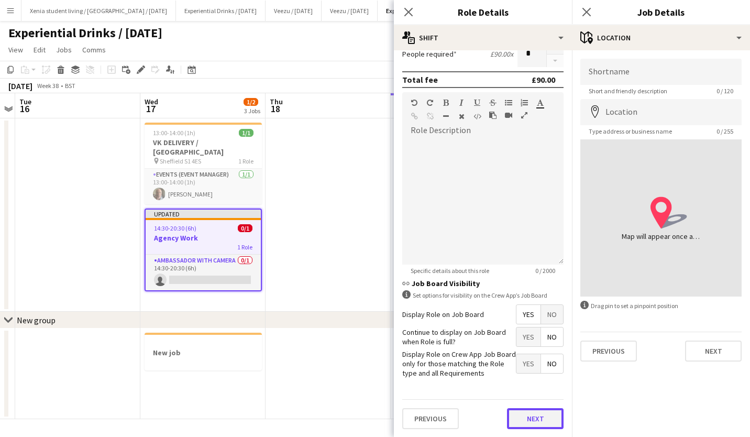
click at [523, 410] on button "Next" at bounding box center [535, 418] width 57 height 21
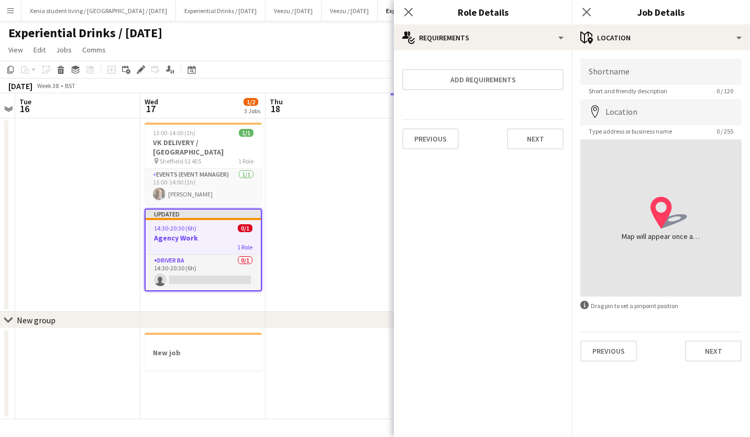
scroll to position [0, 0]
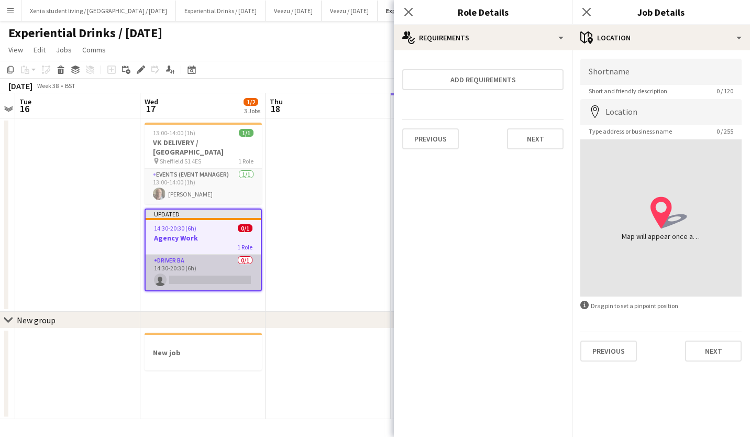
click at [193, 270] on app-card-role "Driver BA 0/1 14:30-20:30 (6h) single-neutral-actions" at bounding box center [203, 273] width 115 height 36
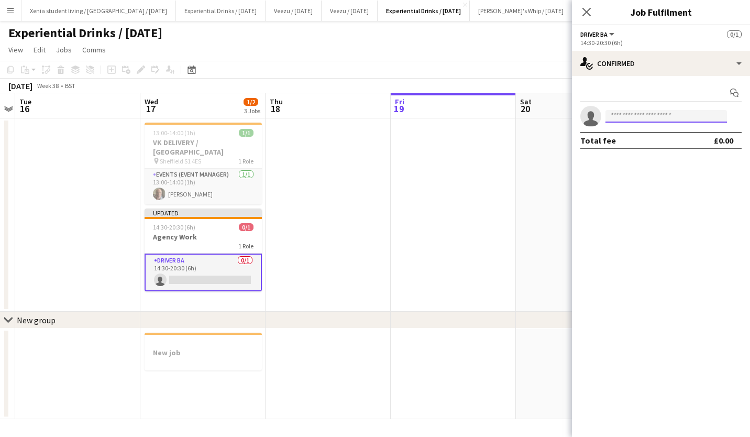
click at [635, 117] on input at bounding box center [665, 116] width 121 height 13
type input "********"
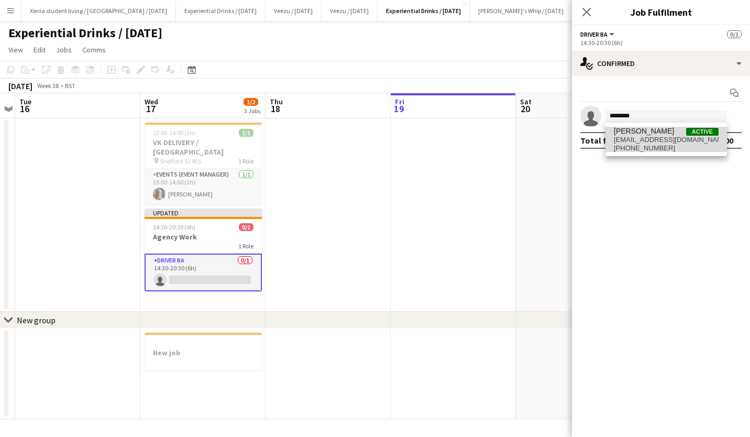
click at [649, 148] on span "[PHONE_NUMBER]" at bounding box center [666, 148] width 105 height 8
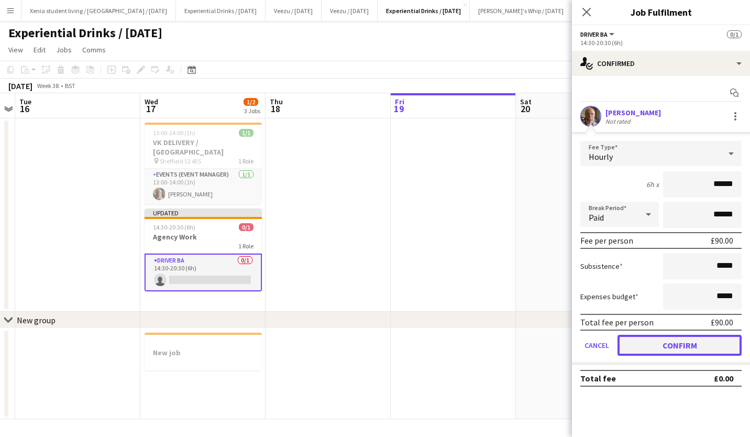
click at [708, 340] on button "Confirm" at bounding box center [679, 345] width 124 height 21
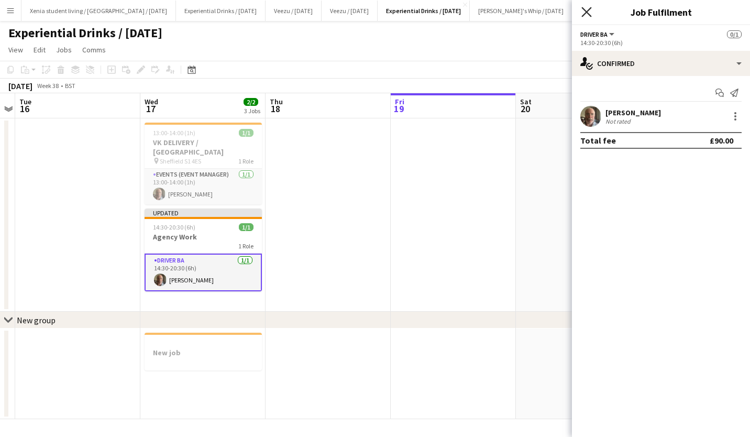
click at [588, 13] on icon "Close pop-in" at bounding box center [586, 12] width 10 height 10
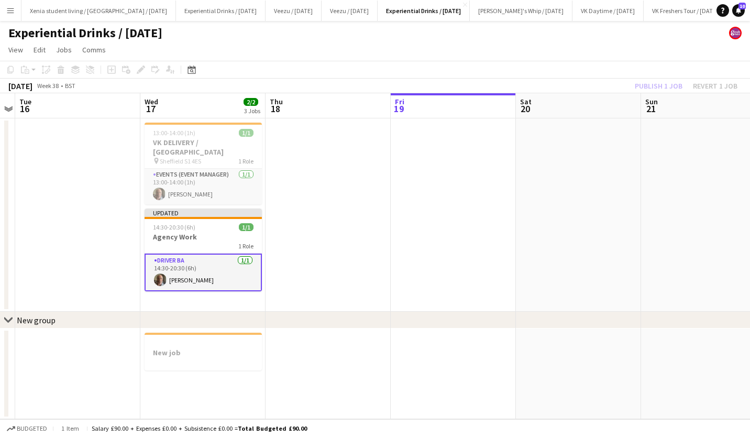
click at [656, 90] on div "Publish 1 job Revert 1 job" at bounding box center [686, 86] width 128 height 14
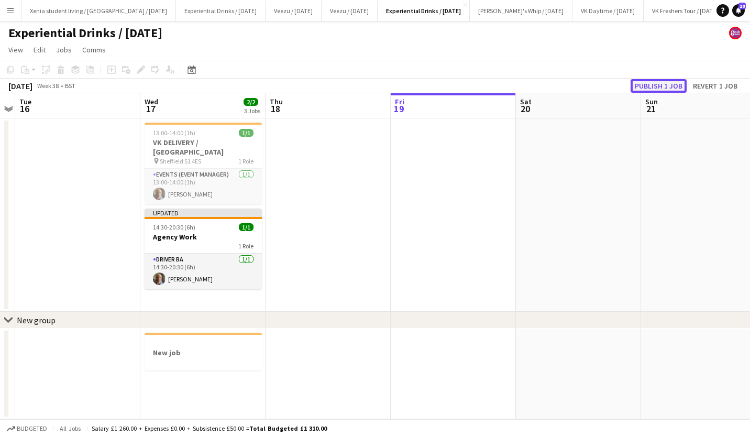
click at [656, 87] on button "Publish 1 job" at bounding box center [659, 86] width 56 height 14
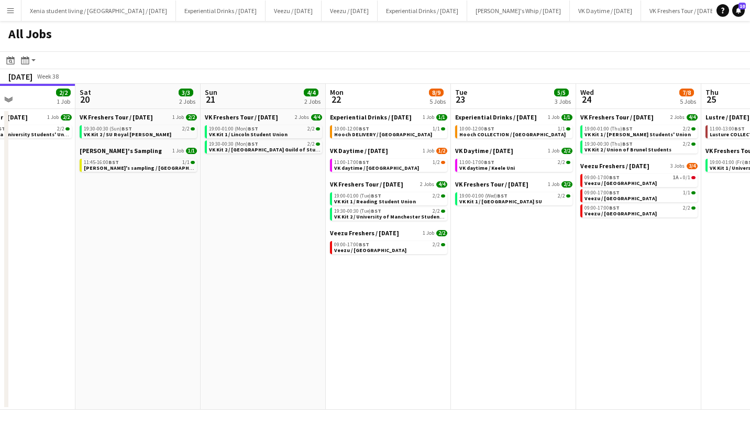
scroll to position [0, 353]
